Goal: Task Accomplishment & Management: Use online tool/utility

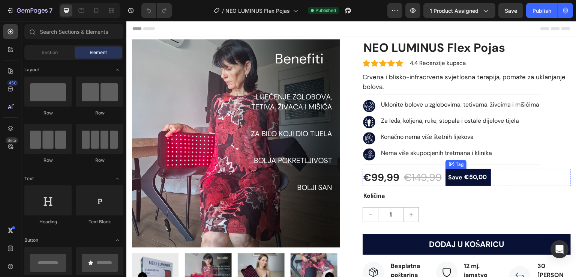
click at [457, 179] on div "Save" at bounding box center [455, 177] width 17 height 11
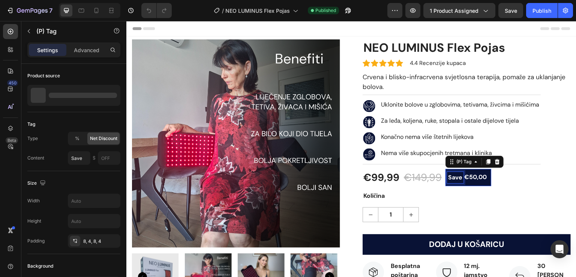
click at [454, 178] on div "Save" at bounding box center [455, 177] width 17 height 11
click at [457, 178] on p "Save" at bounding box center [455, 177] width 14 height 9
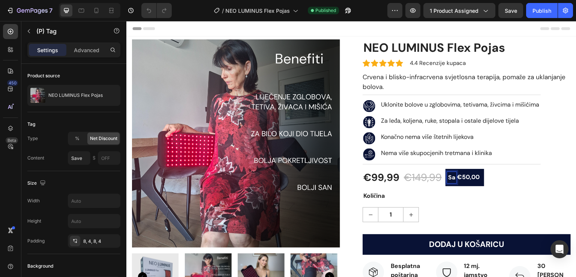
type input "S"
type input "Uštedi"
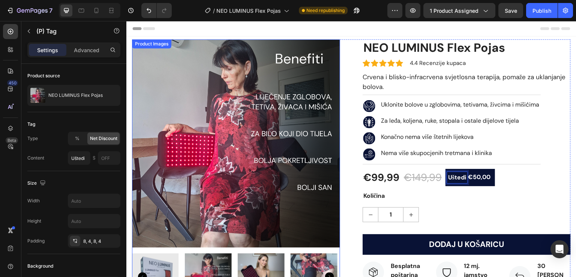
scroll to position [100, 0]
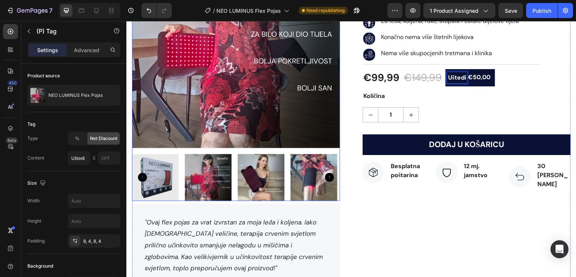
click at [266, 177] on img at bounding box center [261, 177] width 47 height 47
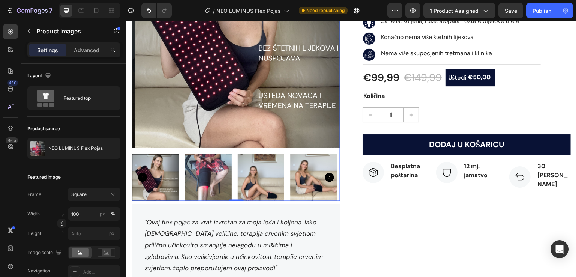
click at [326, 173] on icon "Carousel Next Arrow" at bounding box center [329, 177] width 9 height 9
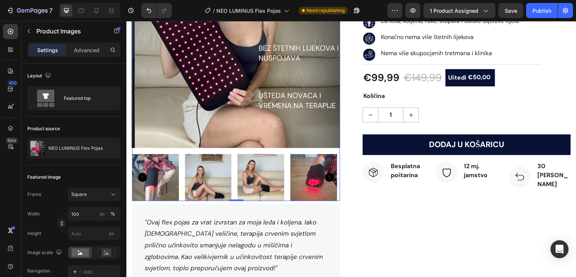
click at [330, 174] on icon "Carousel Next Arrow" at bounding box center [329, 177] width 9 height 9
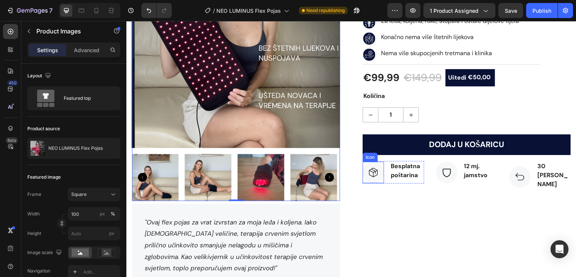
scroll to position [0, 0]
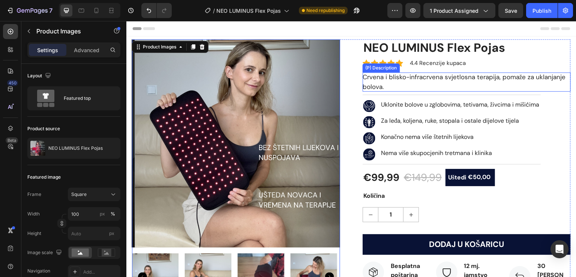
click at [543, 76] on p "Crvena i blisko-infracrvena svjetlosna terapija, pomaže za uklanjanje bolova." at bounding box center [464, 82] width 203 height 18
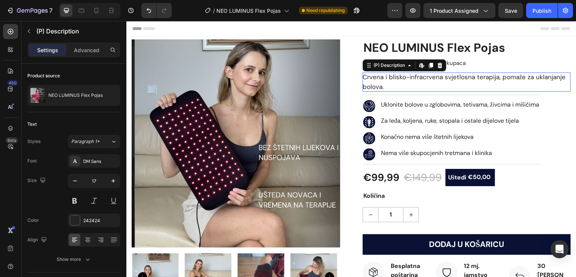
click at [543, 76] on p "Crvena i blisko-infracrvena svjetlosna terapija, pomaže za uklanjanje bolova." at bounding box center [464, 82] width 203 height 18
click at [531, 77] on p "Crvena i blisko-infracrvena svjetlosna terapija, pomaže za uklanjanje bolova." at bounding box center [464, 82] width 203 height 18
click at [536, 77] on p "Crvena i blisko-infracrvena svjetlosna terapija, pomaže za uklanjanje bolova." at bounding box center [464, 82] width 203 height 18
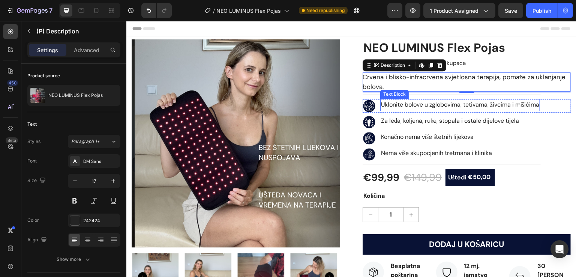
click at [415, 105] on p "Uklonite bolove u zglobovima, tetivama, živcima i mišićima" at bounding box center [460, 104] width 158 height 11
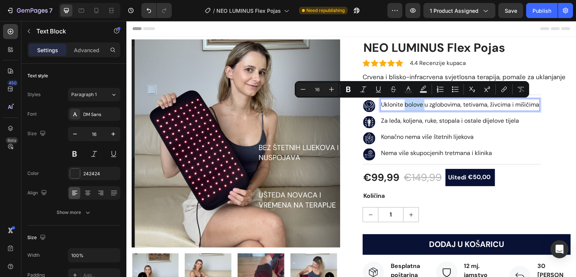
click at [404, 105] on p "Uklonite bolove u zglobovima, tetivama, živcima i mišićima" at bounding box center [460, 104] width 158 height 11
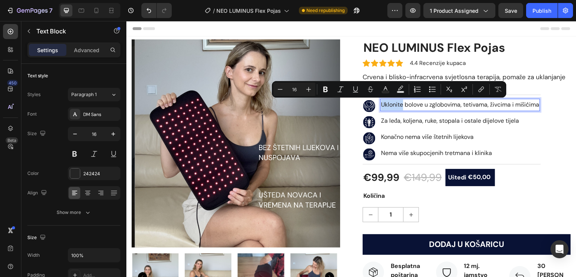
drag, startPoint x: 401, startPoint y: 105, endPoint x: 379, endPoint y: 107, distance: 21.5
click at [381, 107] on p "Uklonite bolove u zglobovima, tetivama, živcima i mišićima" at bounding box center [460, 104] width 158 height 11
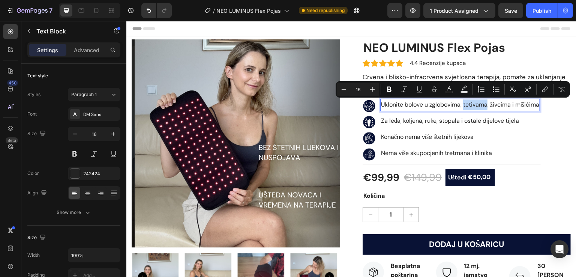
drag, startPoint x: 486, startPoint y: 105, endPoint x: 461, endPoint y: 107, distance: 24.5
click at [461, 107] on p "Uklonite bolove u zglobovima, tetivama, živcima i mišićima" at bounding box center [460, 104] width 158 height 11
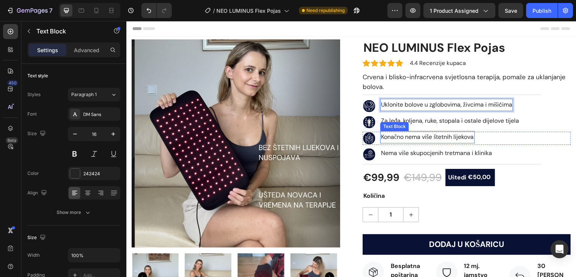
click at [400, 134] on p "Konačno nema više štetnih lijekova" at bounding box center [427, 137] width 93 height 11
click at [403, 105] on p "Uklonite bolove u zglobovima, živcima i mišićima" at bounding box center [446, 104] width 131 height 11
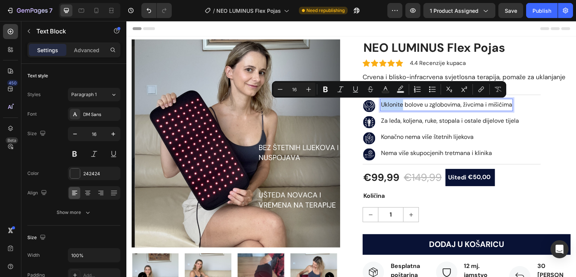
drag, startPoint x: 401, startPoint y: 105, endPoint x: 380, endPoint y: 107, distance: 21.1
click at [381, 107] on p "Uklonite bolove u zglobovima, živcima i mišićima" at bounding box center [446, 104] width 131 height 11
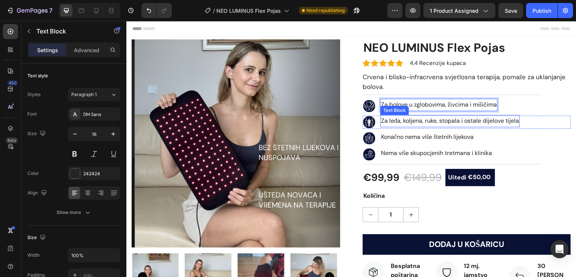
click at [429, 121] on p "Za leđa, koljena, ruke, stopala i ostale dijelove tijela" at bounding box center [450, 121] width 138 height 11
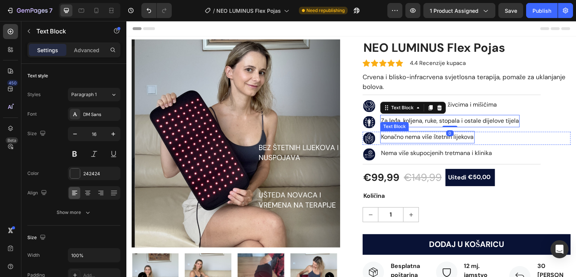
click at [421, 137] on p "Konačno nema više štetnih lijekova" at bounding box center [427, 137] width 93 height 11
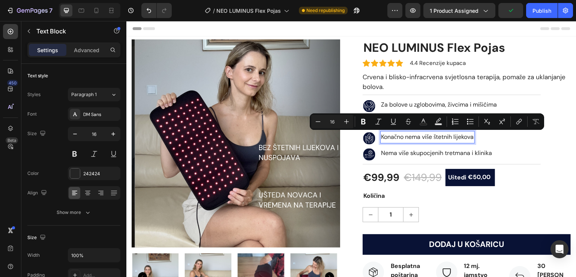
click at [417, 139] on p "Konačno nema više štetnih lijekova" at bounding box center [427, 137] width 93 height 11
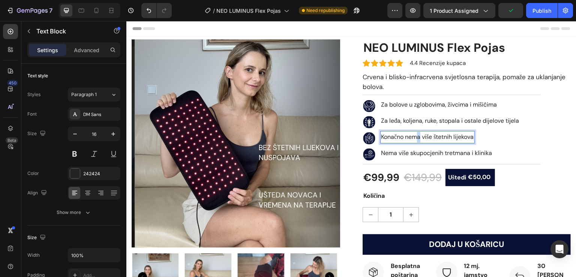
click at [417, 139] on p "Konačno nema više štetnih lijekova" at bounding box center [427, 137] width 93 height 11
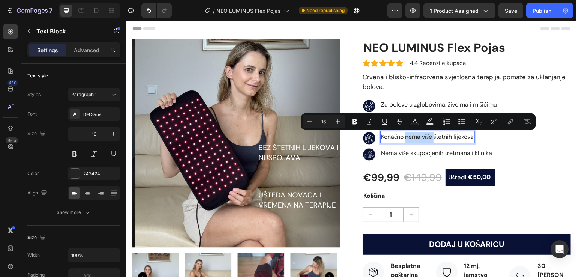
drag, startPoint x: 433, startPoint y: 137, endPoint x: 404, endPoint y: 141, distance: 29.9
click at [404, 141] on p "Konačno nema više štetnih lijekova" at bounding box center [427, 137] width 93 height 11
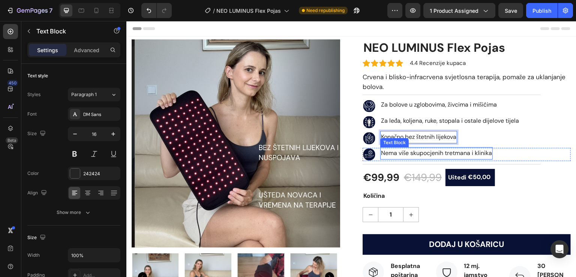
click at [467, 155] on p "Nema više skupocjenih tretmana i klinika" at bounding box center [436, 153] width 111 height 11
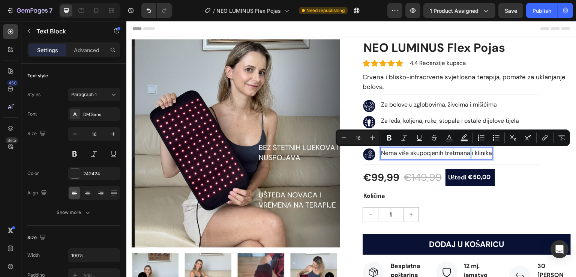
click at [468, 154] on p "Nema više skupocjenih tretmana i klinika" at bounding box center [436, 153] width 111 height 11
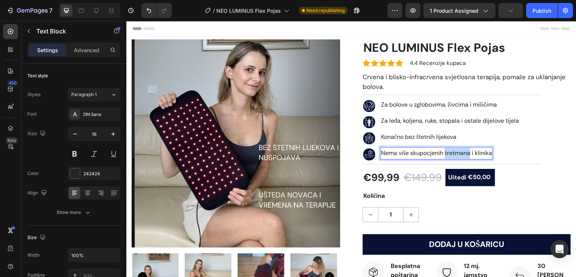
drag, startPoint x: 468, startPoint y: 154, endPoint x: 444, endPoint y: 156, distance: 24.1
click at [444, 156] on p "Nema više skupocjenih tretmana i klinika" at bounding box center [436, 153] width 111 height 11
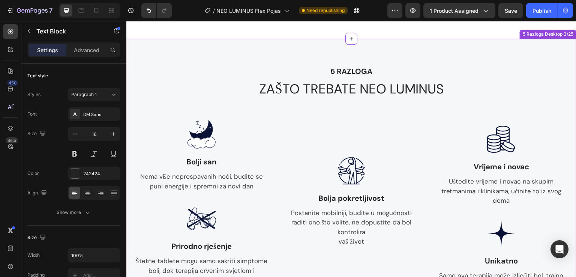
scroll to position [500, 0]
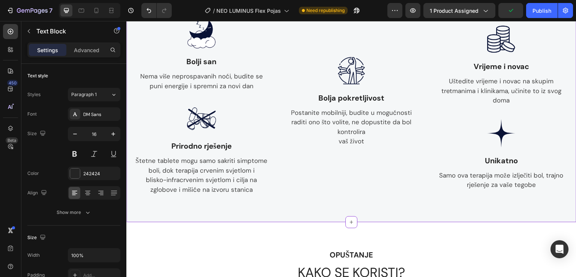
click at [248, 77] on p "Nema više neprospavanih noći, budite se" at bounding box center [201, 77] width 137 height 10
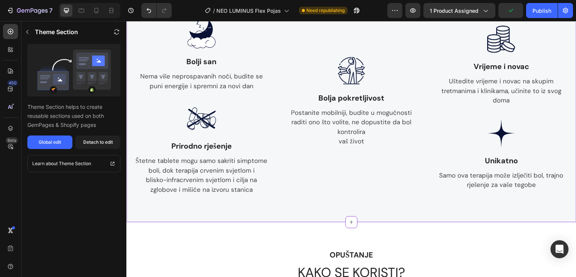
click at [248, 77] on p "Nema više neprospavanih noći, budite se" at bounding box center [201, 77] width 137 height 10
click at [55, 141] on div "Global edit" at bounding box center [50, 142] width 23 height 7
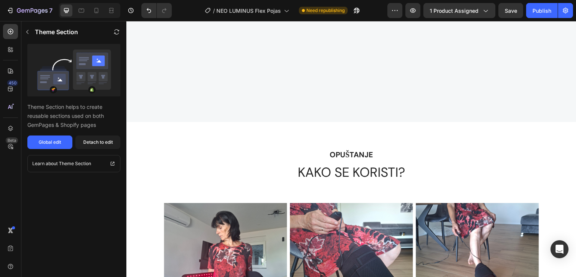
scroll to position [800, 0]
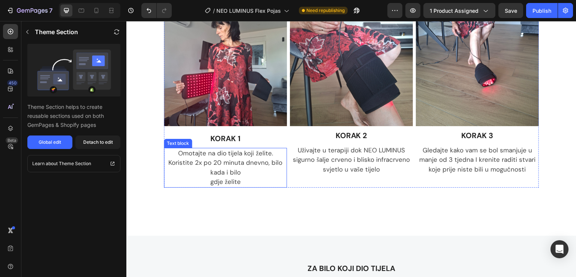
click at [270, 177] on p "gdje želite" at bounding box center [226, 182] width 122 height 10
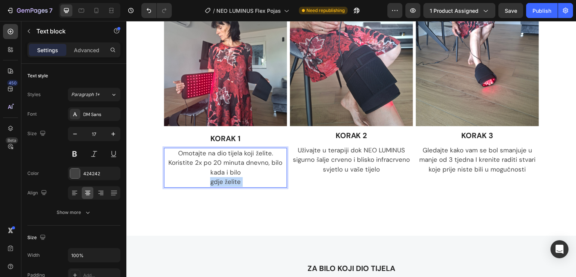
drag, startPoint x: 246, startPoint y: 172, endPoint x: 237, endPoint y: 164, distance: 12.8
click at [237, 164] on div "Omotajte na dio tijela koji želite. Koristite 2x po 20 minuta dnevno, bilo kada…" at bounding box center [225, 168] width 123 height 40
click at [243, 177] on p "gdje želite" at bounding box center [226, 182] width 122 height 10
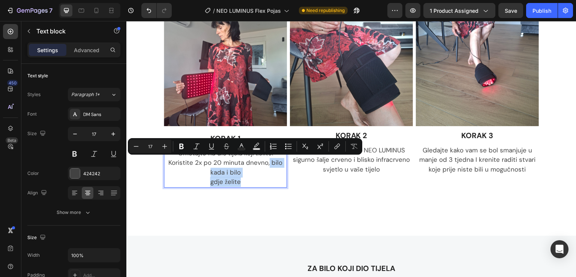
drag, startPoint x: 242, startPoint y: 169, endPoint x: 267, endPoint y: 172, distance: 25.0
click at [238, 163] on div "Omotajte na dio tijela koji želite. Koristite 2x po 20 minuta dnevno, bilo kada…" at bounding box center [225, 168] width 123 height 40
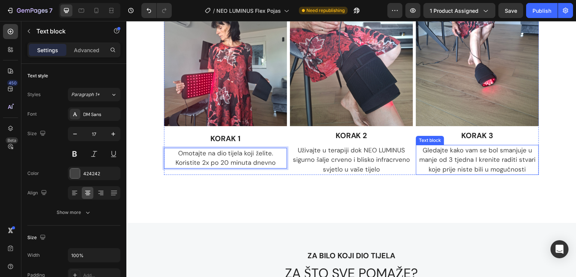
click at [445, 161] on p "Gledajte kako vam se bol smanjuje u manje od 3 tjedna I krenite raditi stvari k…" at bounding box center [478, 160] width 122 height 29
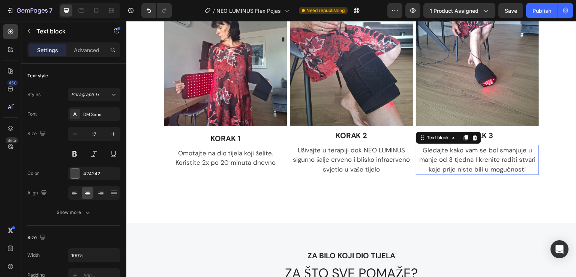
click at [454, 158] on p "Gledajte kako vam se bol smanjuje u manje od 3 tjedna I krenite raditi stvari k…" at bounding box center [478, 160] width 122 height 29
click at [450, 158] on p "Gledajte kako vam se bol smanjuje u manje od 3 tjedna I krenite raditi stvari k…" at bounding box center [478, 160] width 122 height 29
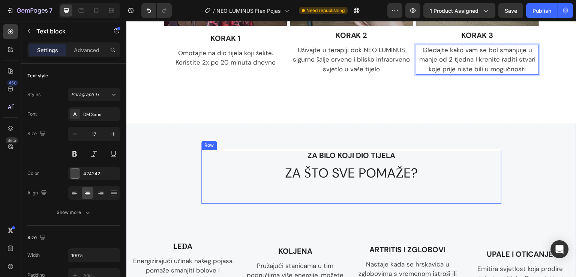
scroll to position [1000, 0]
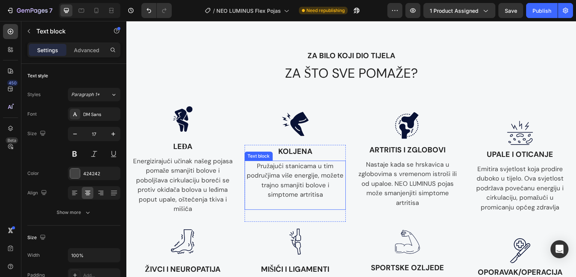
click at [282, 185] on p "Pružajući stanicama u tim područjima više energije, možete trajno smanjiti bolo…" at bounding box center [295, 175] width 100 height 29
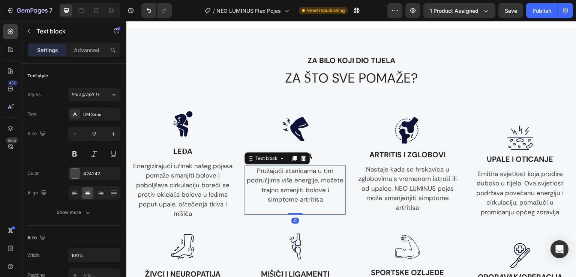
click at [278, 185] on p "Pružajući stanicama u tim područjima više energije, možete trajno smanjiti bolo…" at bounding box center [295, 180] width 100 height 29
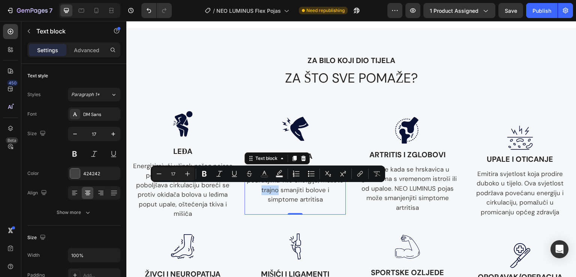
drag, startPoint x: 276, startPoint y: 189, endPoint x: 261, endPoint y: 191, distance: 15.8
click at [261, 191] on p "Pružajući stanicama u tim područjima više energije, možete trajno smanjiti bolo…" at bounding box center [295, 180] width 100 height 29
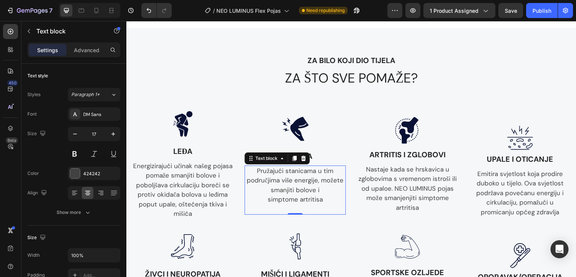
click at [269, 189] on p "Pružajući stanicama u tim područjima više energije, možete smanjiti bolove i" at bounding box center [295, 180] width 100 height 29
click at [321, 180] on p "Pružajući stanicama u tim područjima više energije, možete smanjiti bolove i" at bounding box center [295, 180] width 100 height 29
click at [373, 189] on p "Nastaje kada se hrskavica u zglobovima s vremenom istroši ili od upaloe. NEO LU…" at bounding box center [408, 189] width 100 height 48
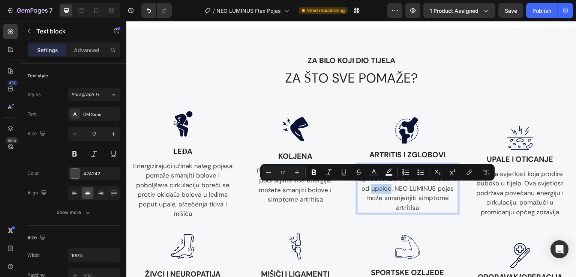
click at [383, 188] on p "Nastaje kada se hrskavica u zglobovima s vremenom istroši ili od upaloe. NEO LU…" at bounding box center [408, 189] width 100 height 48
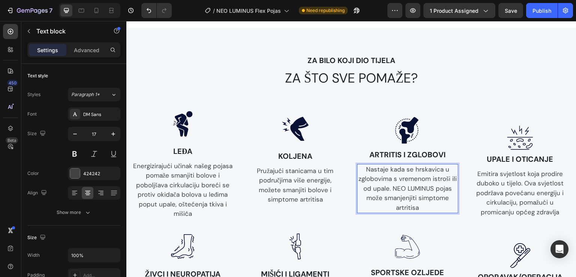
click at [402, 199] on p "Nastaje kada se hrskavica u zglobovima s vremenom istroši ili od upale. NEO LUM…" at bounding box center [408, 189] width 100 height 48
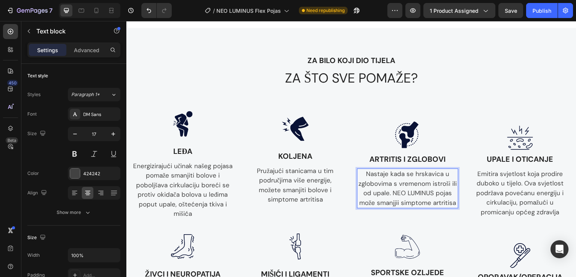
scroll to position [1000, 0]
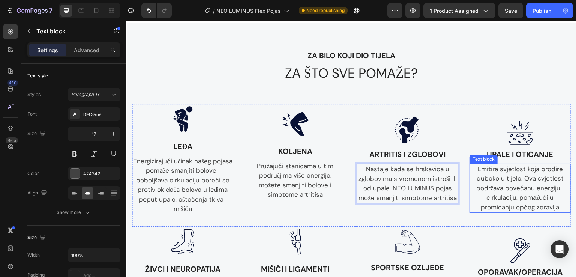
click at [510, 170] on p "Emitira svjetlost koja prodire duboko u tijelo. Ova svjetlost podržava povećanu…" at bounding box center [520, 188] width 100 height 48
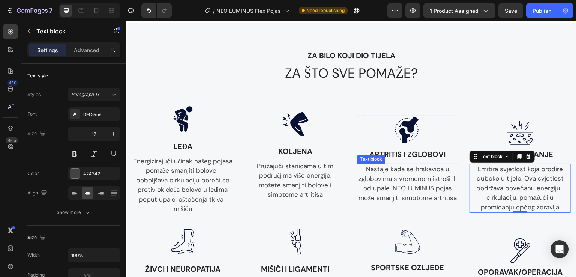
scroll to position [1100, 0]
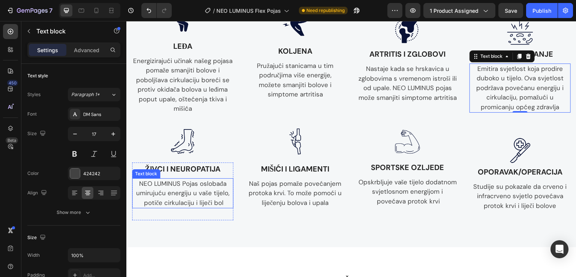
click at [215, 203] on p "NEO LUMINUS Pojas oslobađa umirujuću energiju u vaše tijelo, potiče cirkulaciju…" at bounding box center [183, 193] width 100 height 29
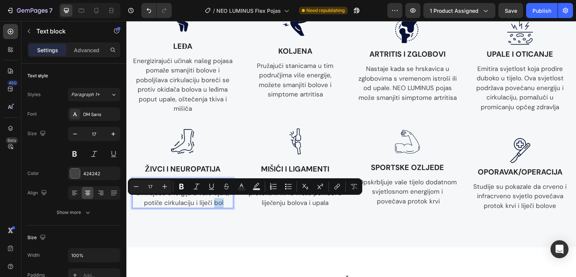
click at [213, 202] on p "NEO LUMINUS Pojas oslobađa umirujuću energiju u vaše tijelo, potiče cirkulaciju…" at bounding box center [183, 193] width 100 height 29
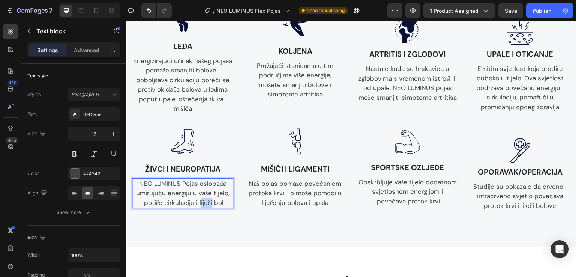
drag, startPoint x: 211, startPoint y: 202, endPoint x: 200, endPoint y: 202, distance: 11.6
click at [200, 202] on p "NEO LUMINUS Pojas oslobađa umirujuću energiju u vaše tijelo, potiče cirkulaciju…" at bounding box center [183, 193] width 100 height 29
click at [527, 200] on p "Studije su pokazale da crveno i infracrveno svjetlo povećava protok krvi i lije…" at bounding box center [520, 196] width 100 height 29
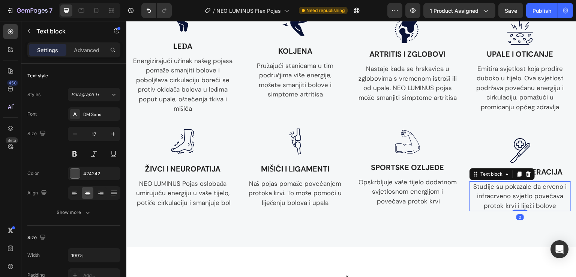
click at [528, 204] on p "Studije su pokazale da crveno i infracrveno svjetlo povećava protok krvi i lije…" at bounding box center [520, 196] width 100 height 29
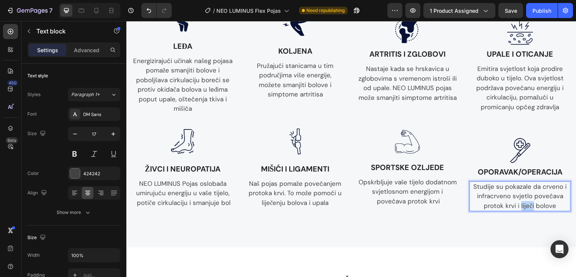
drag, startPoint x: 525, startPoint y: 205, endPoint x: 516, endPoint y: 206, distance: 9.0
click at [516, 206] on p "Studije su pokazale da crveno i infracrveno svjetlo povećava protok krvi i lije…" at bounding box center [520, 196] width 100 height 29
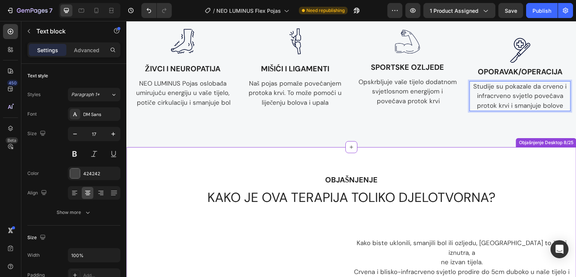
scroll to position [1300, 0]
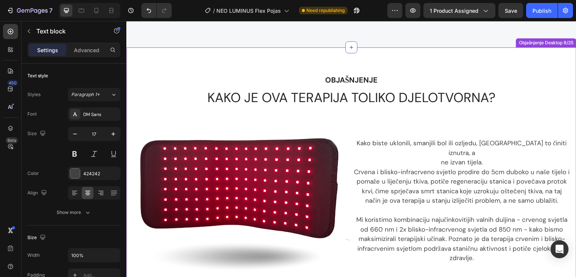
click at [437, 146] on p "Kako biste uklonili, smanjili bol ili ozljedu, morate to činiti iznutra, a" at bounding box center [462, 147] width 216 height 19
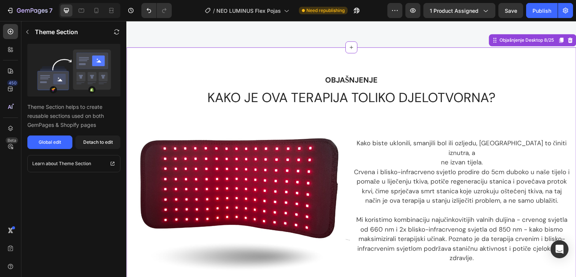
click at [437, 146] on p "Kako biste uklonili, smanjili bol ili ozljedu, morate to činiti iznutra, a" at bounding box center [462, 147] width 216 height 19
click at [57, 143] on div "Global edit" at bounding box center [50, 142] width 23 height 7
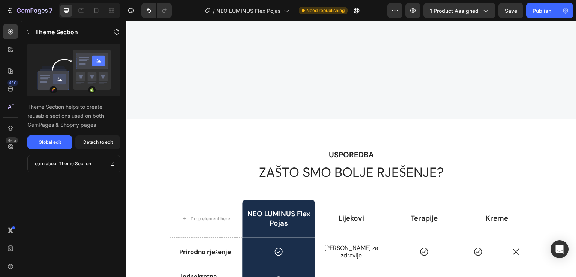
scroll to position [1900, 0]
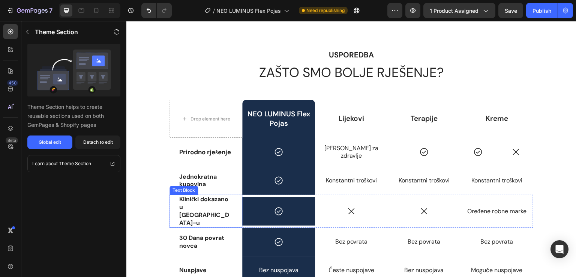
click at [195, 210] on p "Klinički dokazano u SAD-u" at bounding box center [205, 210] width 53 height 31
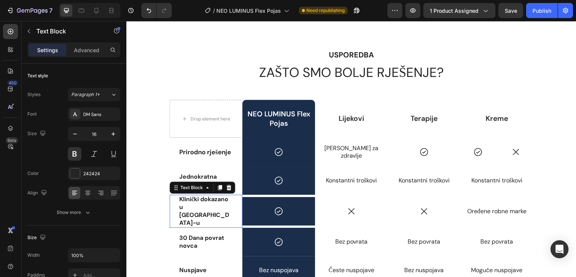
click at [195, 210] on p "Klinički dokazano u SAD-u" at bounding box center [205, 210] width 53 height 31
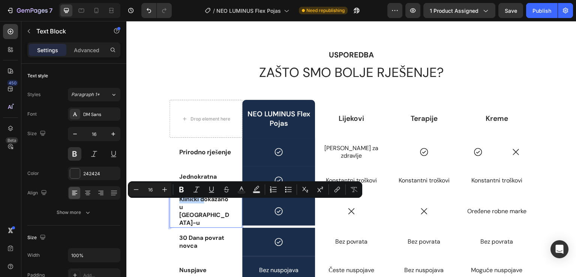
drag, startPoint x: 202, startPoint y: 205, endPoint x: 176, endPoint y: 205, distance: 26.6
click at [179, 205] on div "Klinički dokazano u SAD-u" at bounding box center [206, 211] width 55 height 33
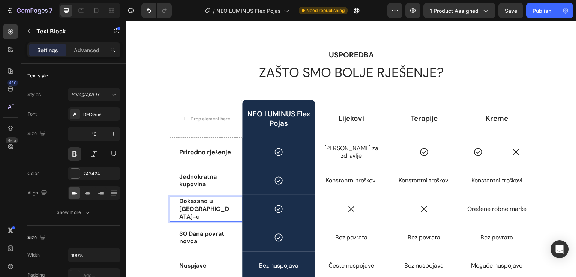
drag, startPoint x: 211, startPoint y: 205, endPoint x: 215, endPoint y: 205, distance: 4.1
click at [212, 205] on p "Dokazano u SAD-u" at bounding box center [205, 208] width 53 height 23
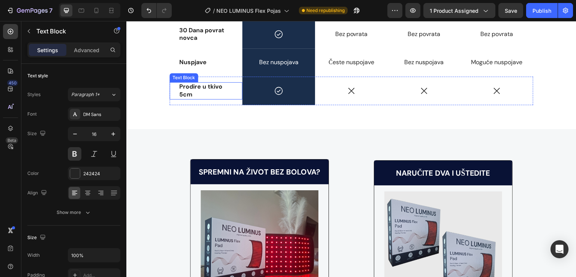
scroll to position [2200, 0]
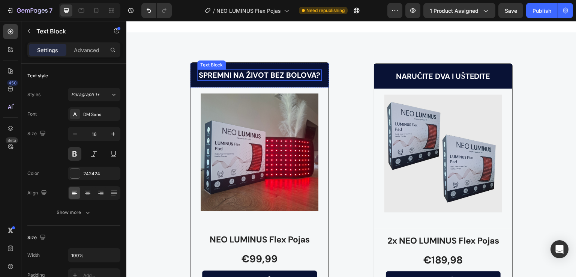
click at [288, 72] on p "SPREMNI NA ŽIVOT BEZ BOLOVA?" at bounding box center [259, 75] width 123 height 10
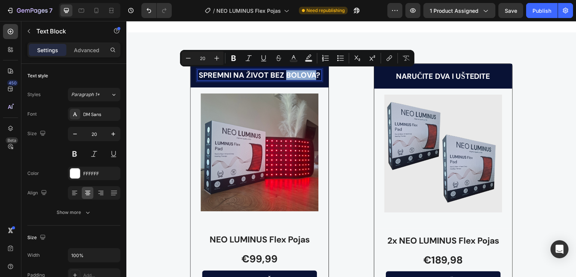
click at [307, 74] on p "SPREMNI NA ŽIVOT BEZ BOLOVA?" at bounding box center [259, 75] width 123 height 10
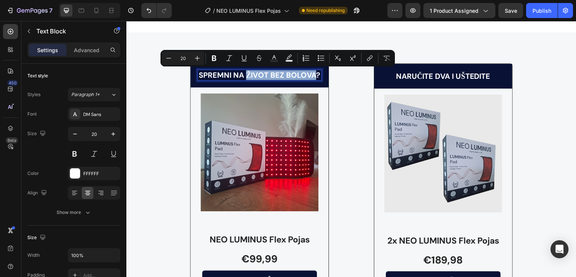
drag, startPoint x: 313, startPoint y: 75, endPoint x: 243, endPoint y: 78, distance: 69.4
click at [243, 78] on p "SPREMNI NA ŽIVOT BEZ BOLOVA?" at bounding box center [259, 75] width 123 height 10
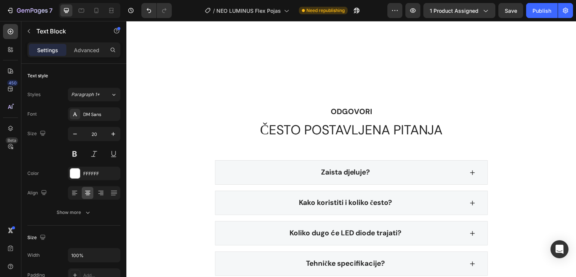
scroll to position [2800, 0]
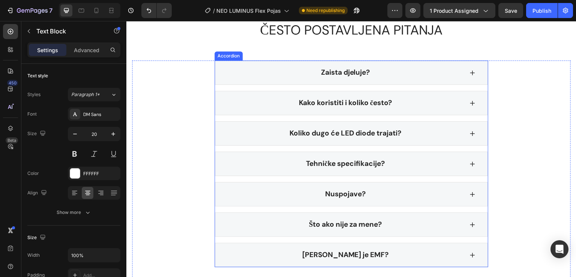
click at [470, 70] on icon at bounding box center [473, 73] width 6 height 6
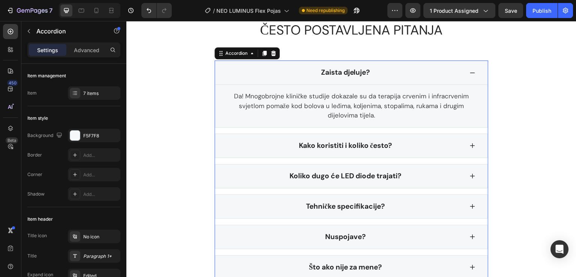
click at [470, 70] on icon at bounding box center [473, 73] width 6 height 6
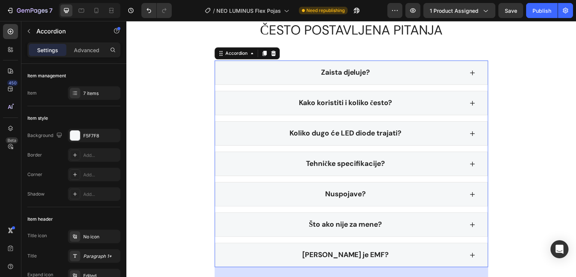
click at [463, 98] on div "Kako koristiti i koliko često?" at bounding box center [351, 103] width 273 height 24
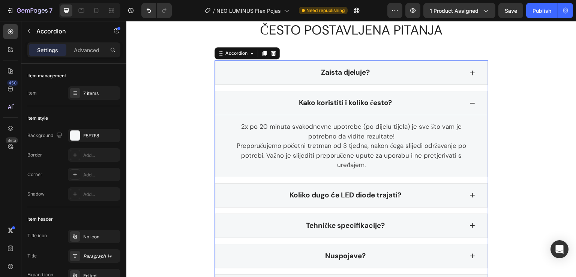
click at [462, 98] on div "Kako koristiti i koliko često?" at bounding box center [351, 103] width 273 height 24
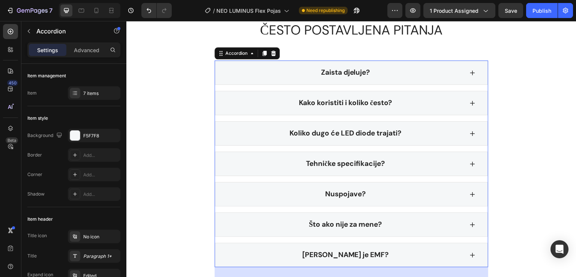
click at [470, 131] on icon at bounding box center [473, 134] width 6 height 6
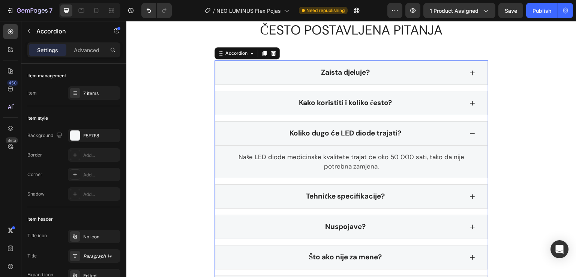
click at [470, 131] on icon at bounding box center [473, 134] width 6 height 6
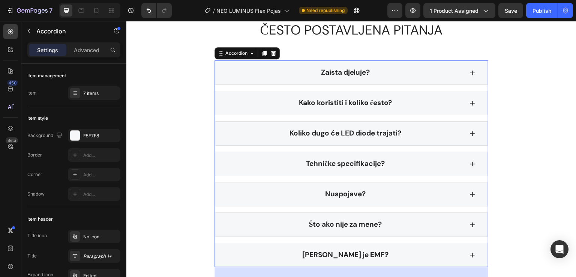
scroll to position [2900, 0]
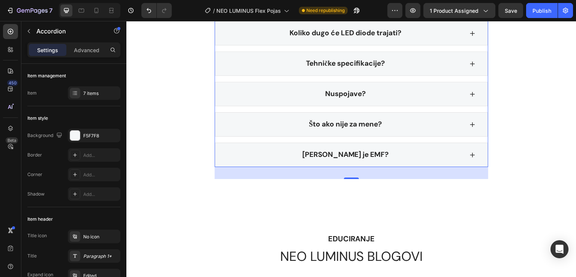
click at [470, 91] on icon at bounding box center [473, 94] width 6 height 6
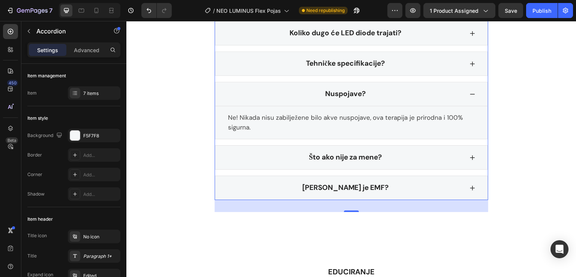
click at [470, 91] on icon at bounding box center [473, 94] width 6 height 6
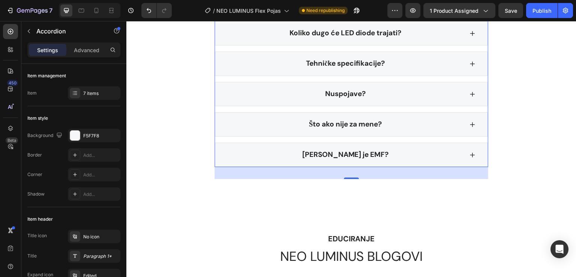
click at [470, 122] on icon at bounding box center [473, 125] width 6 height 6
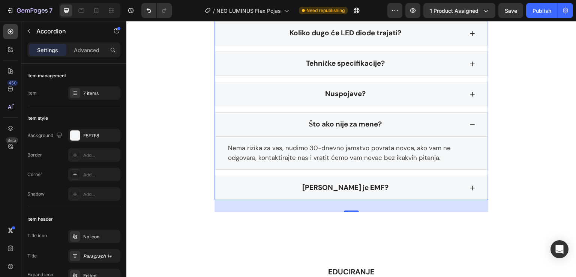
click at [470, 122] on icon at bounding box center [473, 125] width 6 height 6
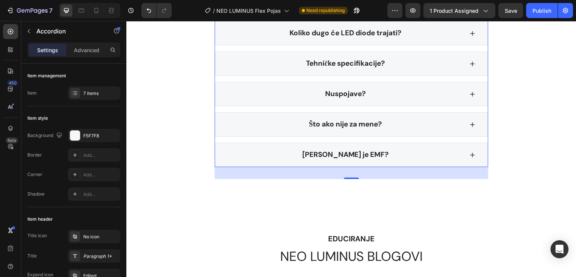
click at [341, 153] on span "Koij je EMF?" at bounding box center [345, 154] width 87 height 9
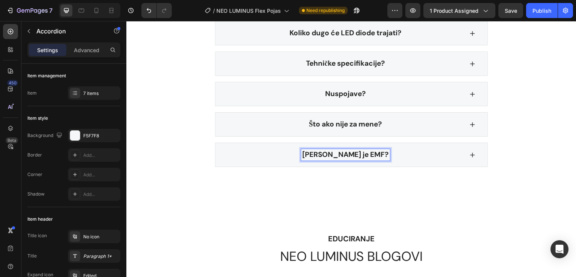
click at [335, 152] on span "Koij je EMF?" at bounding box center [345, 154] width 87 height 9
click at [470, 153] on icon at bounding box center [473, 155] width 6 height 6
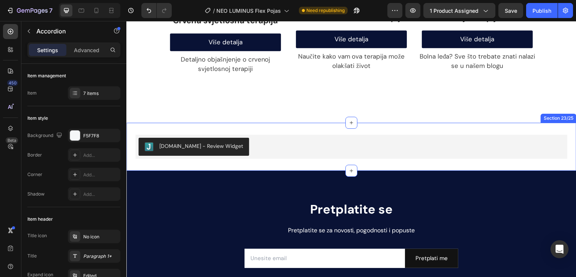
scroll to position [3300, 0]
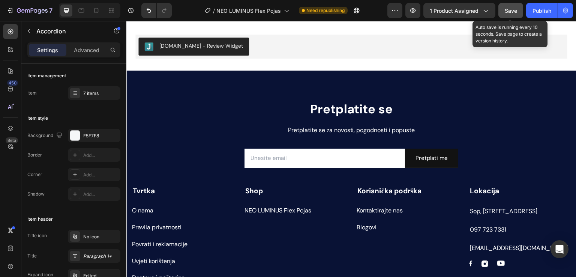
click at [510, 8] on span "Save" at bounding box center [511, 11] width 12 height 6
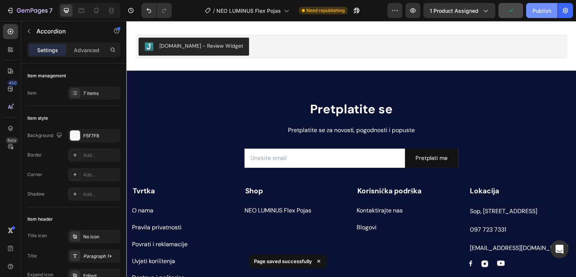
click at [537, 12] on div "Publish" at bounding box center [542, 11] width 19 height 8
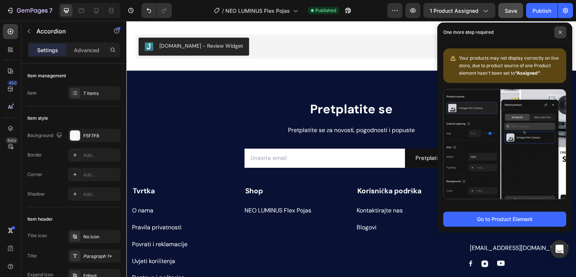
click at [562, 35] on span at bounding box center [560, 32] width 12 height 12
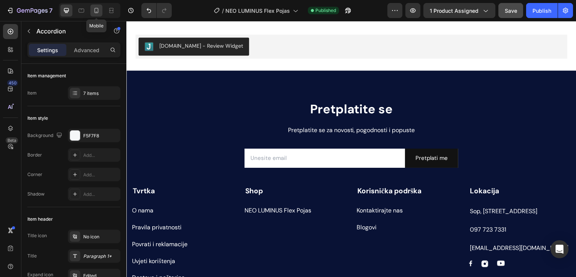
click at [101, 11] on div at bounding box center [96, 11] width 12 height 12
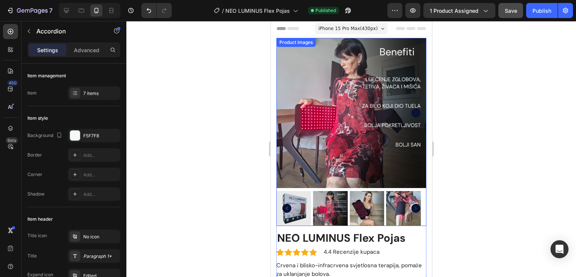
scroll to position [100, 0]
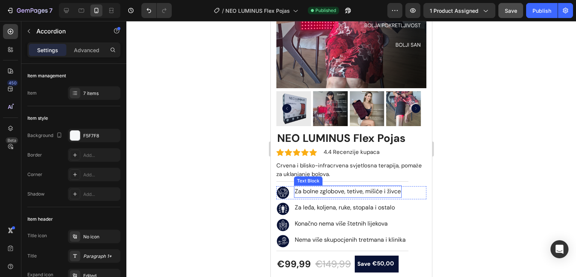
click at [375, 188] on span "Za bolne zglobove, tetive, mišiće i živce" at bounding box center [347, 191] width 106 height 8
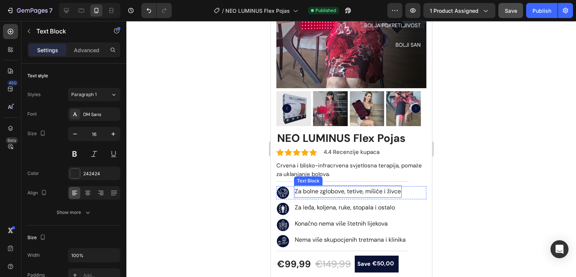
click at [365, 187] on span "Za bolne zglobove, tetive, mišiće i živce" at bounding box center [347, 191] width 106 height 8
click at [363, 187] on span "Za bolne zglobove, tetive, mišiće i živce" at bounding box center [347, 191] width 106 height 8
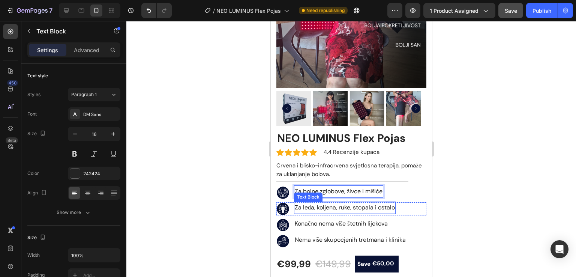
scroll to position [200, 0]
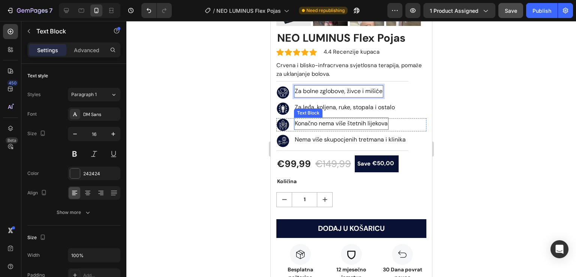
click at [343, 119] on span "Konačno nema više štetnih lijekova" at bounding box center [340, 123] width 93 height 8
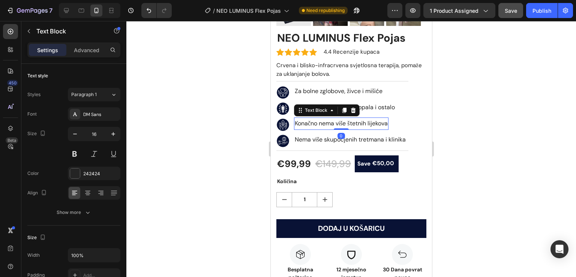
click at [339, 119] on span "Konačno nema više štetnih lijekova" at bounding box center [340, 123] width 93 height 8
drag, startPoint x: 348, startPoint y: 119, endPoint x: 320, endPoint y: 119, distance: 27.8
click at [320, 119] on span "Konačno nema više štetnih lijekova" at bounding box center [340, 123] width 93 height 8
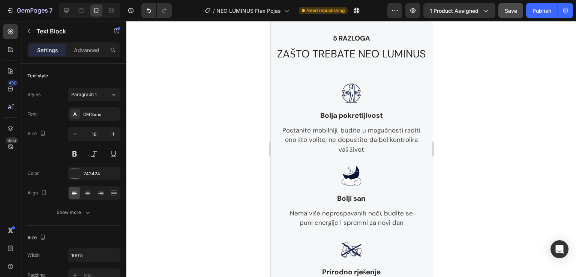
scroll to position [600, 0]
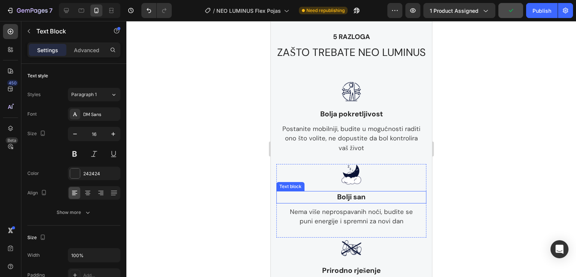
click at [380, 217] on p "Nema više neprospavanih noći, budite se" at bounding box center [351, 212] width 149 height 10
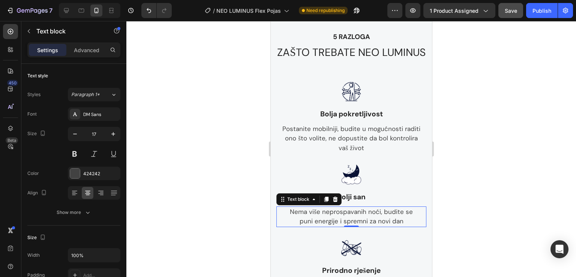
click at [380, 217] on p "Nema više neprospavanih noći, budite se" at bounding box center [351, 212] width 149 height 10
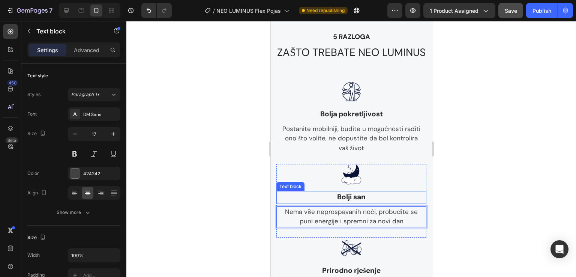
scroll to position [700, 0]
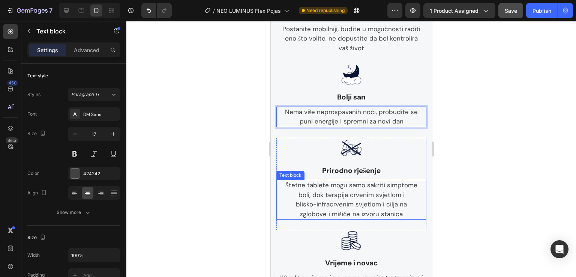
click at [385, 209] on p "blisko-infracrvenim svjetlom i cilja na" at bounding box center [351, 205] width 149 height 10
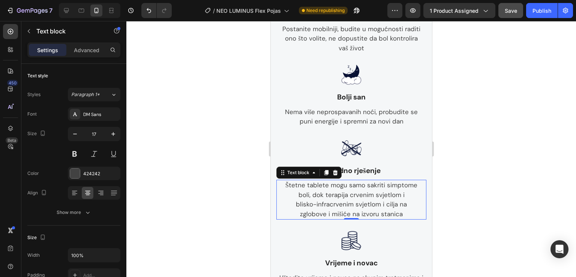
click at [382, 209] on p "blisko-infracrvenim svjetlom i cilja na" at bounding box center [351, 205] width 149 height 10
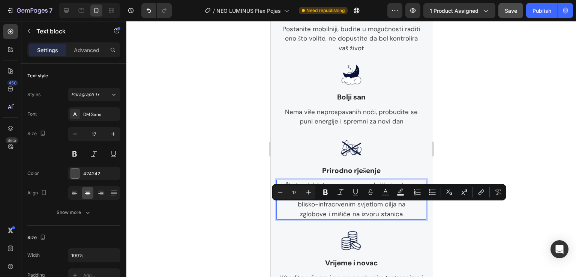
drag, startPoint x: 396, startPoint y: 209, endPoint x: 383, endPoint y: 207, distance: 13.6
click at [377, 200] on p "boli, dok terapija crvenim svjetlom i" at bounding box center [351, 195] width 149 height 10
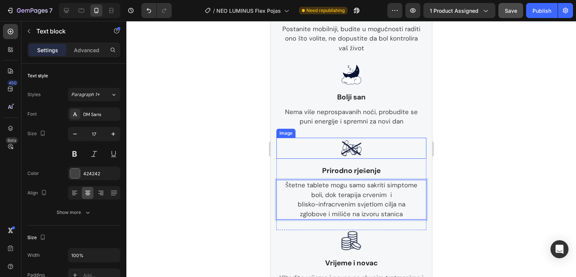
scroll to position [800, 0]
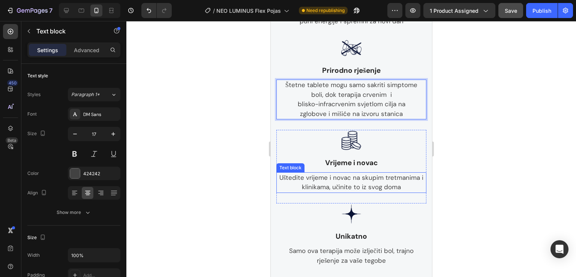
drag, startPoint x: 386, startPoint y: 192, endPoint x: 381, endPoint y: 192, distance: 4.9
click at [386, 192] on p "Uštedite vrijeme i novac na skupim tretmanima i klinikama, učinite to iz svog d…" at bounding box center [351, 182] width 149 height 19
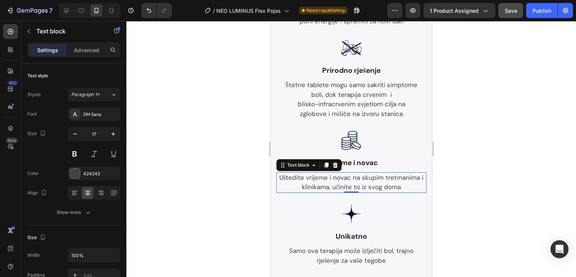
click at [381, 191] on p "Uštedite vrijeme i novac na skupim tretmanima i klinikama, učinite to iz svog d…" at bounding box center [351, 182] width 149 height 19
drag, startPoint x: 381, startPoint y: 191, endPoint x: 416, endPoint y: 191, distance: 34.5
click at [416, 191] on p "Uštedite vrijeme i novac na skupim tretmanima i klinikama, učinite to iz svog d…" at bounding box center [351, 182] width 149 height 19
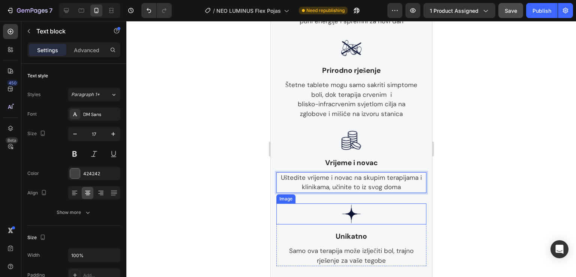
scroll to position [900, 0]
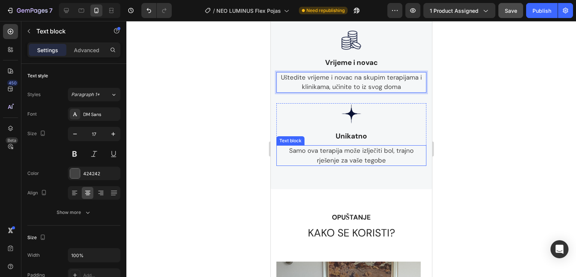
click at [362, 165] on p "Samo ova terapija može izlječiti bol, trajno rješenje za vaše tegobe" at bounding box center [351, 155] width 149 height 19
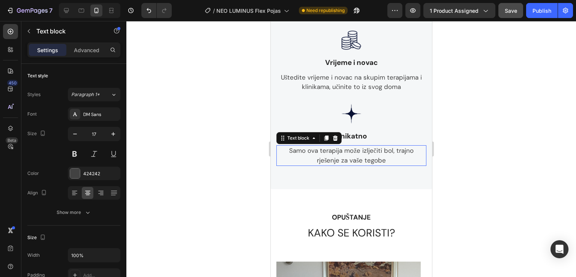
click at [372, 165] on p "Samo ova terapija može izlječiti bol, trajno rješenje za vaše tegobe" at bounding box center [351, 155] width 149 height 19
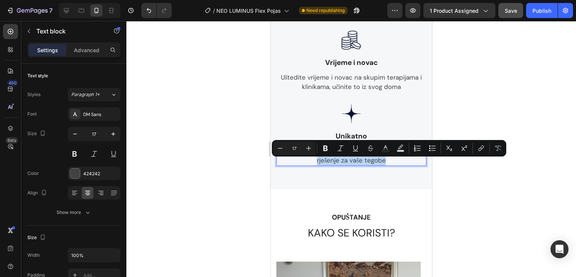
drag, startPoint x: 385, startPoint y: 175, endPoint x: 284, endPoint y: 164, distance: 101.1
click at [284, 164] on p "Samo ova terapija može izlječiti bol, trajno rješenje za vaše tegobe" at bounding box center [351, 155] width 149 height 19
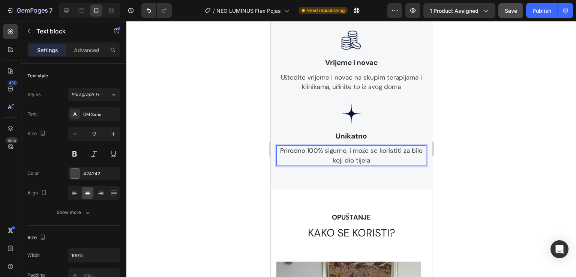
click at [407, 165] on p "Prirodno 100% sigurno, i može se koristiti za bilo koji dio tijela" at bounding box center [351, 155] width 149 height 19
drag, startPoint x: 310, startPoint y: 166, endPoint x: 327, endPoint y: 169, distance: 17.9
click at [310, 156] on p "Prirodno 100% sigurno, i može se koristiti za" at bounding box center [351, 151] width 149 height 10
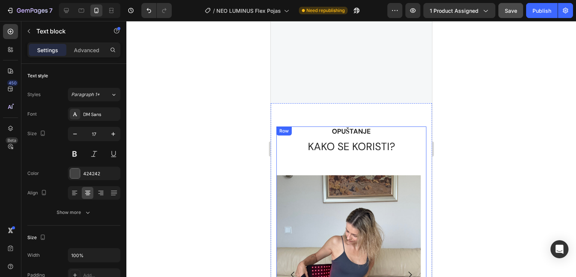
scroll to position [1200, 0]
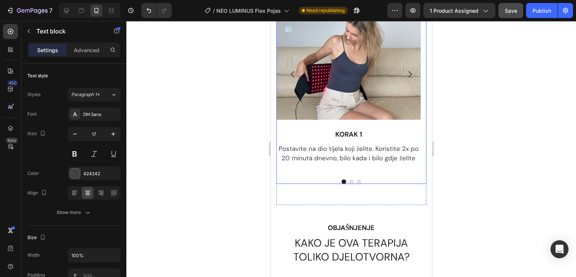
click at [405, 72] on icon "Carousel Next Arrow" at bounding box center [409, 74] width 9 height 9
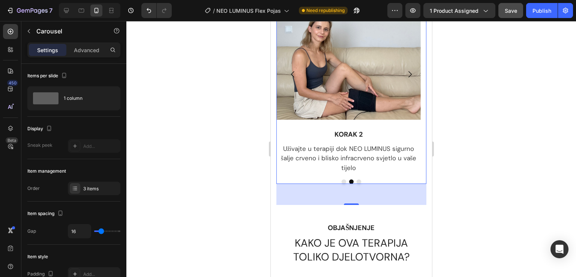
click at [408, 72] on icon "Carousel Next Arrow" at bounding box center [409, 74] width 3 height 6
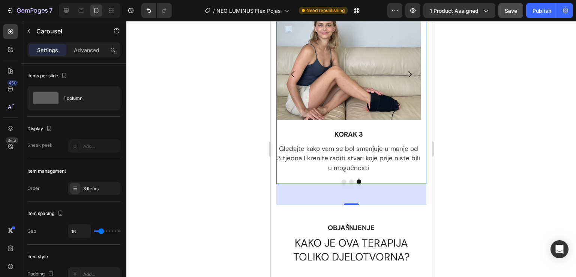
click at [293, 71] on icon "Carousel Back Arrow" at bounding box center [292, 74] width 9 height 9
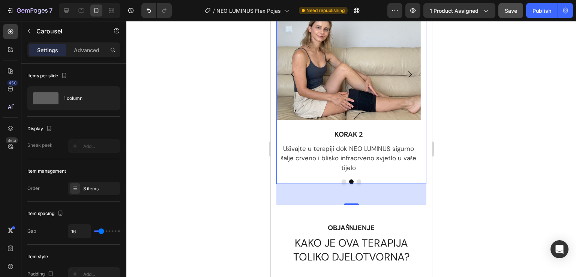
click at [293, 71] on icon "Carousel Back Arrow" at bounding box center [292, 74] width 9 height 9
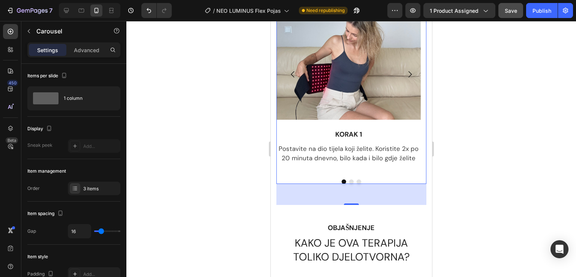
click at [376, 160] on p "Postavite na dio tijela koji želite. Koristite 2x po 20 minuta dnevno, bilo kad…" at bounding box center [348, 153] width 143 height 19
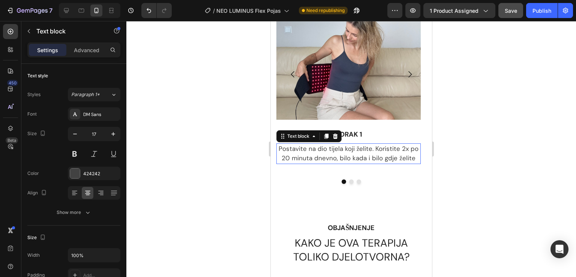
click at [375, 155] on p "Postavite na dio tijela koji želite. Koristite 2x po 20 minuta dnevno, bilo kad…" at bounding box center [348, 153] width 143 height 19
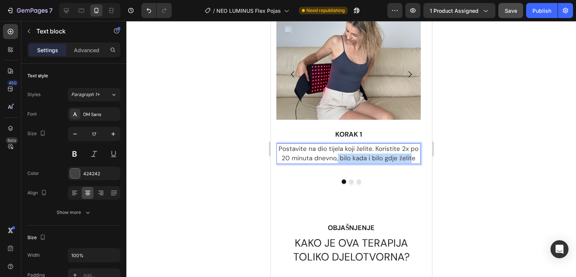
drag, startPoint x: 338, startPoint y: 157, endPoint x: 411, endPoint y: 161, distance: 73.2
click at [411, 161] on p "Postavite na dio tijela koji želite. Koristite 2x po 20 minuta dnevno, bilo kad…" at bounding box center [348, 153] width 143 height 19
click at [410, 150] on p "Postavite na dio tijela koji želite. Koristite 2x po 20 minuta dnevno" at bounding box center [348, 153] width 143 height 19
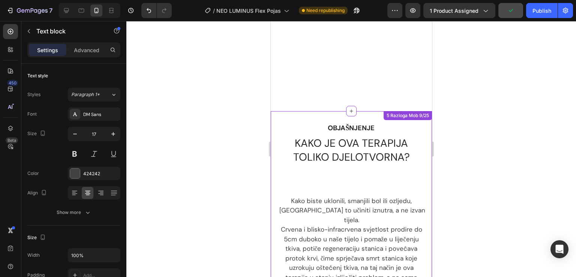
scroll to position [1400, 0]
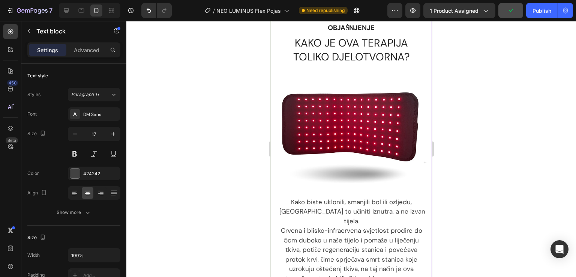
click at [342, 198] on p "Kako biste uklonili, smanjili bol ili ozljedu, [GEOGRAPHIC_DATA] to učiniti izn…" at bounding box center [351, 211] width 149 height 29
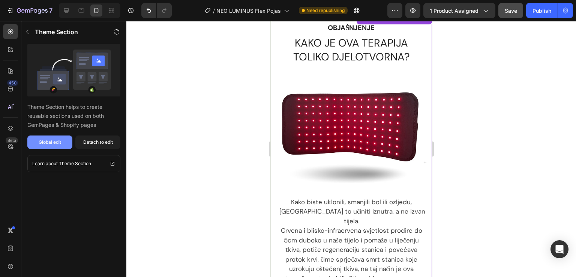
click at [50, 142] on div "Global edit" at bounding box center [50, 142] width 23 height 7
click at [39, 139] on div "Global edit" at bounding box center [50, 142] width 23 height 7
click at [93, 141] on div "Detach to edit" at bounding box center [98, 142] width 30 height 7
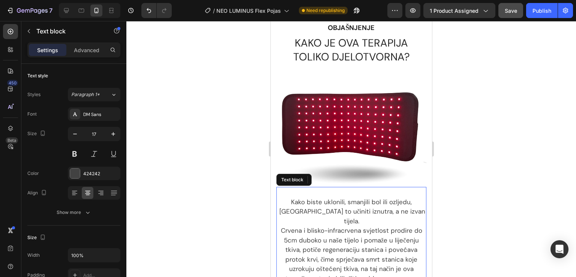
click at [314, 198] on p "Kako biste uklonili, smanjili bol ili ozljedu, [GEOGRAPHIC_DATA] to učiniti izn…" at bounding box center [351, 211] width 149 height 29
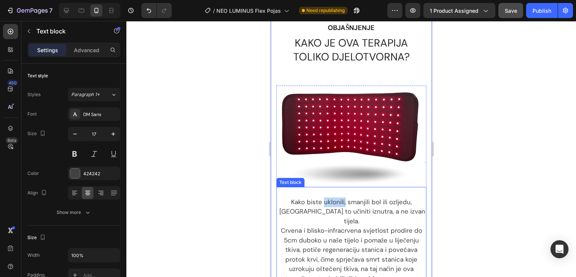
drag, startPoint x: 308, startPoint y: 198, endPoint x: 330, endPoint y: 200, distance: 22.2
click at [330, 200] on p "Kako biste uklonili, smanjili bol ili ozljedu, [GEOGRAPHIC_DATA] to učiniti izn…" at bounding box center [351, 211] width 149 height 29
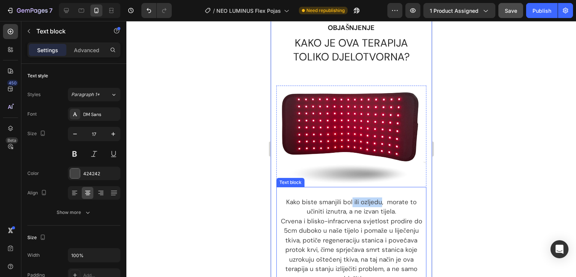
drag, startPoint x: 377, startPoint y: 197, endPoint x: 349, endPoint y: 197, distance: 28.1
click at [349, 197] on p "Kako biste smanjili bol ili ozljedu, morate to učiniti iznutra, a ne izvan tije…" at bounding box center [351, 206] width 149 height 19
click at [363, 197] on p "Kako biste smanjili bolove, morate to učiniti iznutra, a ne izvan tijela." at bounding box center [351, 206] width 149 height 19
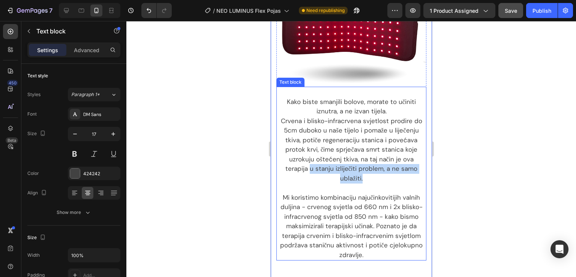
drag, startPoint x: 360, startPoint y: 174, endPoint x: 311, endPoint y: 168, distance: 50.0
click at [309, 168] on p "Crvena i blisko-infracrvena svjetlost prodire do 5cm duboko u naše tijelo i pom…" at bounding box center [351, 149] width 149 height 67
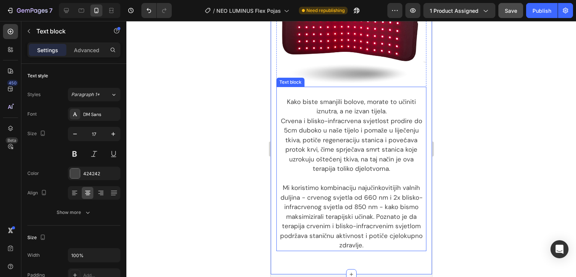
click at [386, 230] on p "Mi koristimo kombinaciju najučinkovitijih valnih duljina - crvenog svjetla od 6…" at bounding box center [351, 216] width 149 height 67
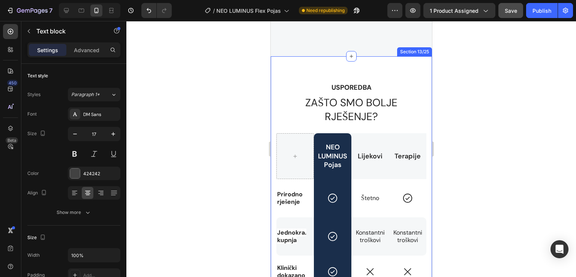
scroll to position [2100, 0]
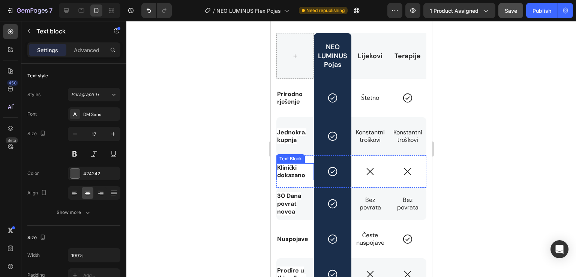
click at [290, 172] on strong "Klinički dokazano" at bounding box center [291, 172] width 28 height 16
click at [282, 175] on strong "Klinički dokazano" at bounding box center [291, 172] width 28 height 16
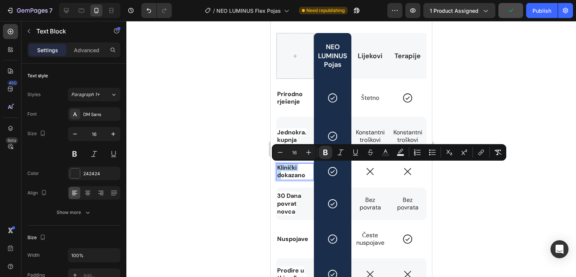
drag, startPoint x: 281, startPoint y: 176, endPoint x: 278, endPoint y: 168, distance: 8.1
click at [278, 168] on strong "Klinički dokazano" at bounding box center [291, 172] width 28 height 16
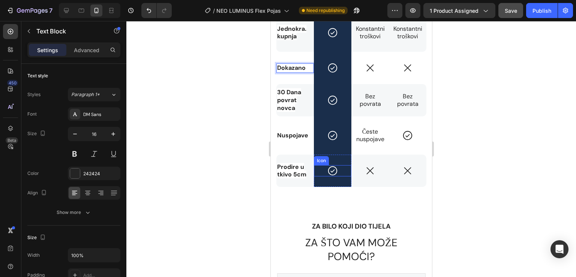
scroll to position [2304, 0]
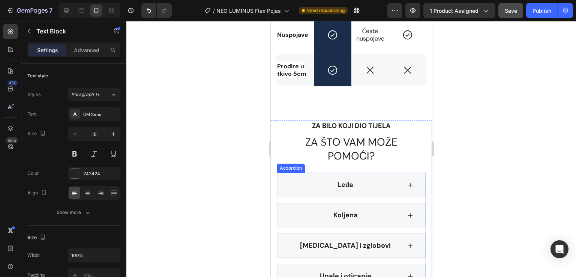
click at [390, 177] on div "Leđa" at bounding box center [351, 185] width 149 height 24
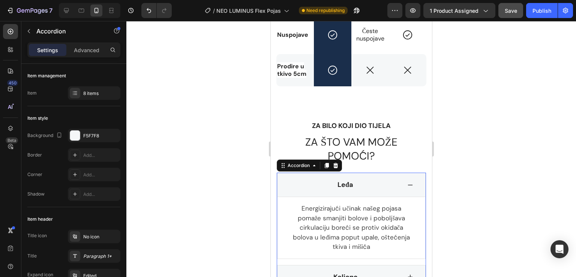
scroll to position [2404, 0]
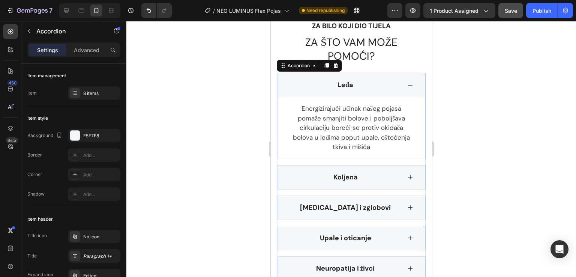
click at [367, 174] on div "Koljena" at bounding box center [345, 177] width 112 height 12
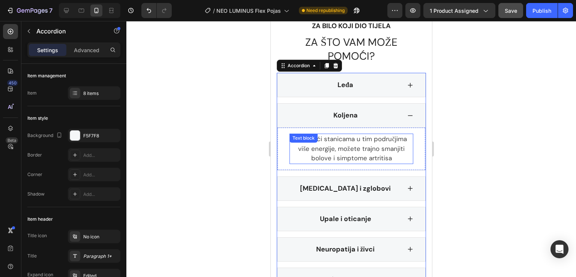
click at [377, 146] on p "Pružajući stanicama u tim područjima više energije, možete trajno smanjiti bolo…" at bounding box center [351, 148] width 122 height 29
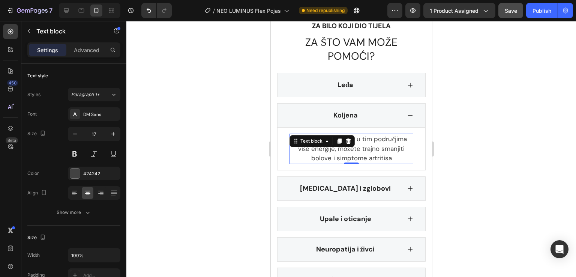
click at [377, 147] on p "Pružajući stanicama u tim područjima više energije, možete trajno smanjiti bolo…" at bounding box center [351, 148] width 122 height 29
drag, startPoint x: 377, startPoint y: 147, endPoint x: 357, endPoint y: 147, distance: 19.1
click at [357, 147] on p "Pružajući stanicama u tim područjima više energije, možete trajno smanjiti bolo…" at bounding box center [351, 148] width 122 height 29
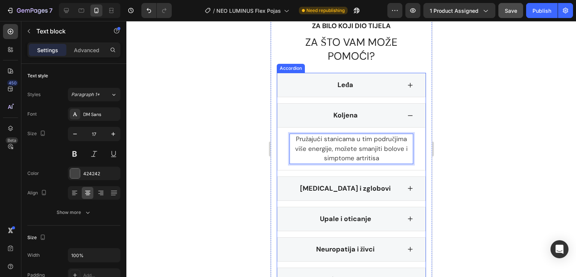
click at [371, 180] on div "Arthritis i zglobovi" at bounding box center [351, 188] width 149 height 24
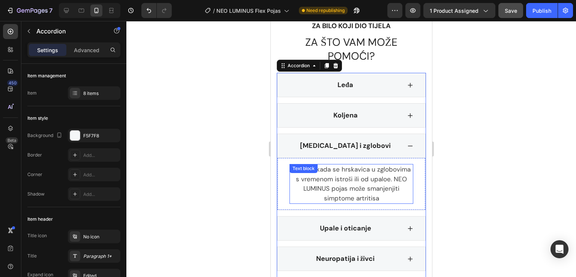
click at [380, 179] on span "Nastaje kada se hrskavica u zglobovima s vremenom istroši ili od upaloe. NEO LU…" at bounding box center [351, 183] width 119 height 37
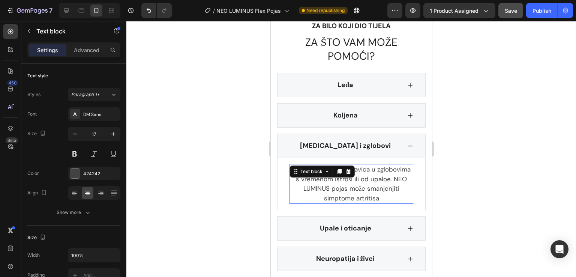
click at [380, 179] on span "Nastaje kada se hrskavica u zglobovima s vremenom istroši ili od upaloe. NEO LU…" at bounding box center [351, 183] width 119 height 37
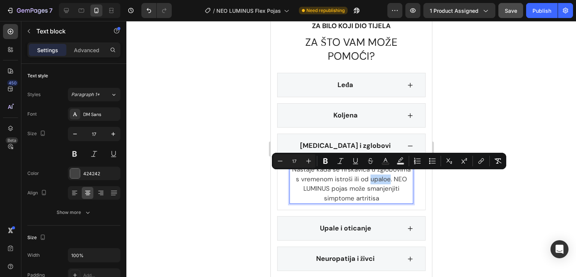
click at [382, 176] on span "Nastaje kada se hrskavica u zglobovima s vremenom istroši ili od upaloe. NEO LU…" at bounding box center [351, 183] width 119 height 37
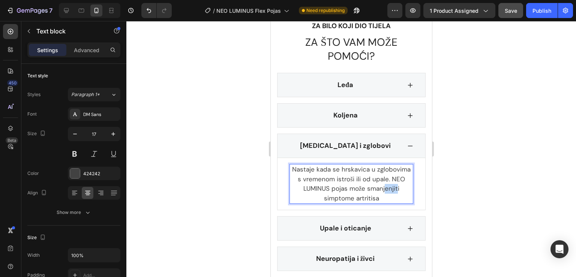
drag, startPoint x: 394, startPoint y: 186, endPoint x: 375, endPoint y: 190, distance: 19.3
click at [383, 189] on span "Nastaje kada se hrskavica u zglobovima s vremenom istroši ili od upale. NEO LUM…" at bounding box center [351, 183] width 119 height 37
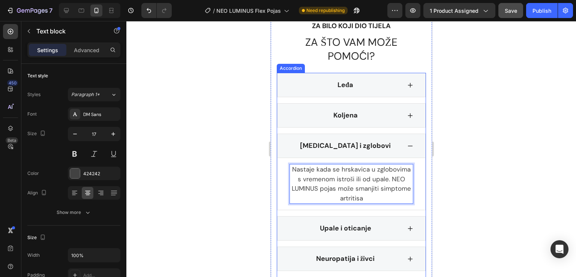
click at [359, 219] on div "Upale i oticanje" at bounding box center [351, 228] width 149 height 24
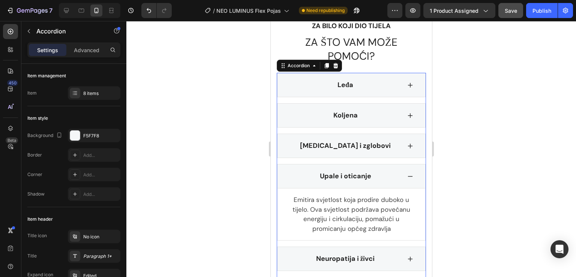
scroll to position [2504, 0]
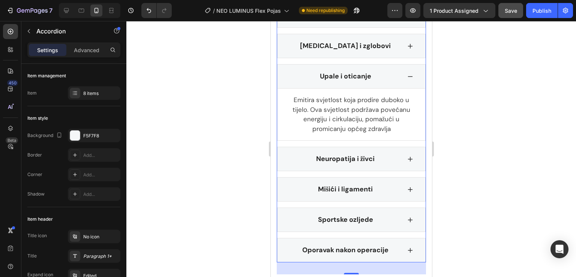
click at [360, 158] on span "Neuropatija i živci" at bounding box center [345, 158] width 59 height 9
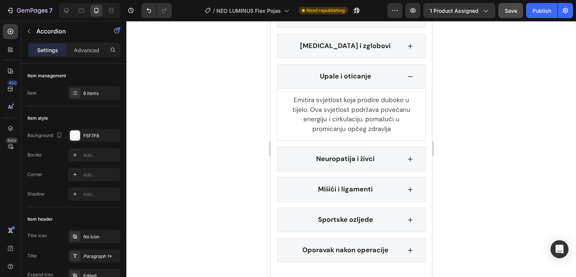
click at [389, 155] on div "Neuropatija i živci" at bounding box center [345, 159] width 112 height 12
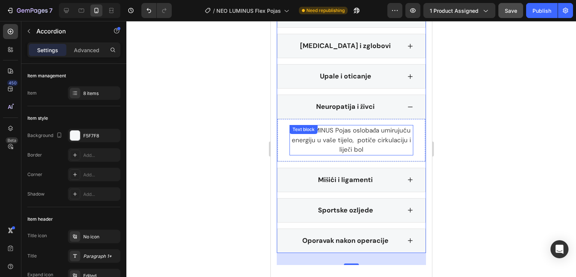
click at [383, 135] on span "NEO LUMINUS Pojas oslobađa umirujuću energiju u vaše tijelo, potiče cirkulaciju…" at bounding box center [350, 139] width 119 height 27
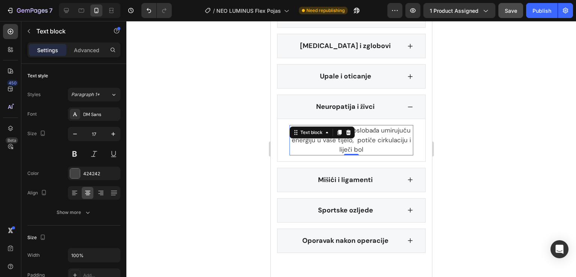
click at [377, 147] on span "NEO LUMINUS Pojas oslobađa umirujuću energiju u vaše tijelo, potiče cirkulaciju…" at bounding box center [350, 139] width 119 height 27
drag, startPoint x: 387, startPoint y: 137, endPoint x: 392, endPoint y: 165, distance: 29.2
click at [387, 138] on span "NEO LUMINUS Pojas oslobađa umirujuću energiju u vaše tijelo, potiče cirkulaciju…" at bounding box center [350, 139] width 119 height 27
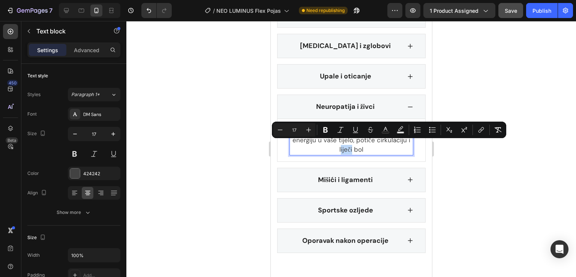
drag, startPoint x: 367, startPoint y: 146, endPoint x: 354, endPoint y: 146, distance: 12.4
click at [354, 146] on span "NEO LUMINUS Pojas oslobađa umirujuću energiju u vaše tijelo, potiče cirkulaciju…" at bounding box center [351, 139] width 119 height 27
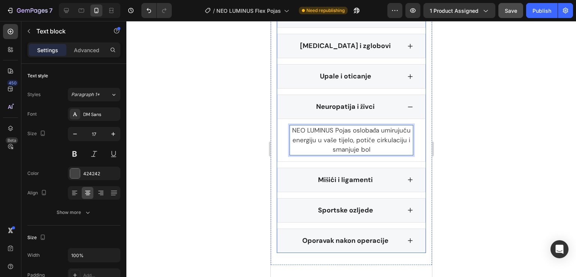
click at [407, 177] on icon at bounding box center [410, 180] width 6 height 6
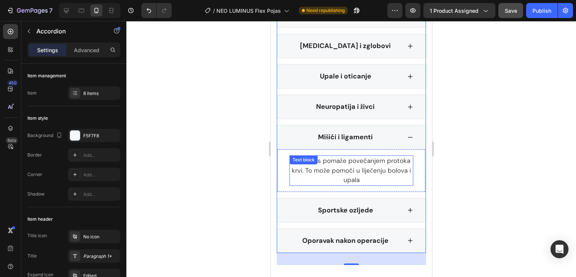
click at [384, 171] on p "Naš pojas pomaže povećanjem protoka krvi. To može pomoći u liječenju bolova i u…" at bounding box center [351, 170] width 122 height 29
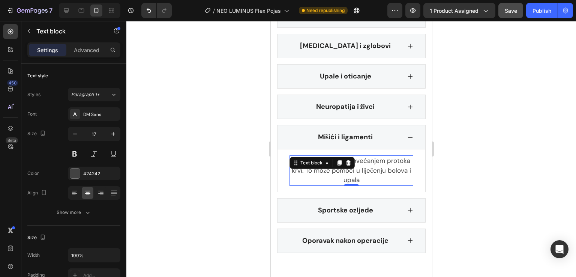
click at [383, 166] on span "Naš pojas pomaže povećanjem protoka krvi. To može pomoći u liječenju bolova i u…" at bounding box center [350, 169] width 119 height 27
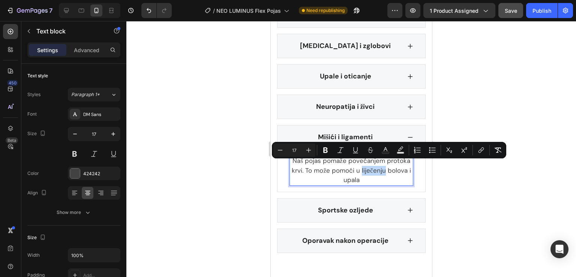
drag, startPoint x: 384, startPoint y: 166, endPoint x: 360, endPoint y: 167, distance: 24.8
click at [360, 167] on span "Naš pojas pomaže povećanjem protoka krvi. To može pomoći u liječenju bolova i u…" at bounding box center [350, 169] width 119 height 27
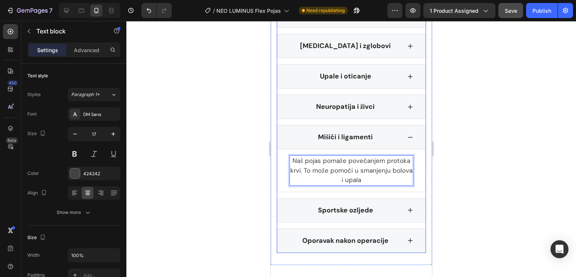
click at [407, 207] on icon at bounding box center [410, 210] width 6 height 6
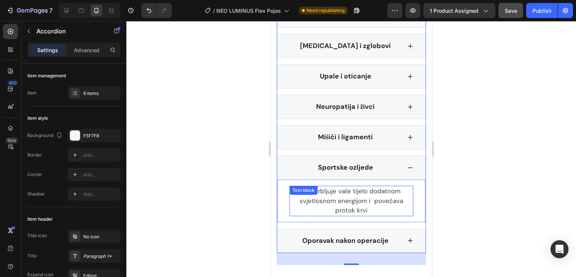
click at [389, 196] on span "Opskrbljuje vaše tijelo dodatnom svjetlosnom energijom i povećava protok krvi" at bounding box center [351, 200] width 104 height 27
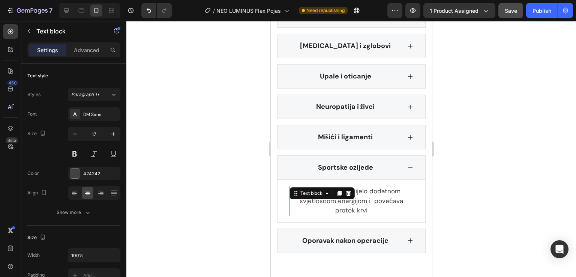
click at [377, 195] on span "Opskrbljuje vaše tijelo dodatnom svjetlosnom energijom i povećava protok krvi" at bounding box center [351, 200] width 104 height 27
click at [371, 195] on span "Opskrbljuje vaše tijelo dodatnom svjetlosnom energijom i povećava protok krvi" at bounding box center [351, 200] width 104 height 27
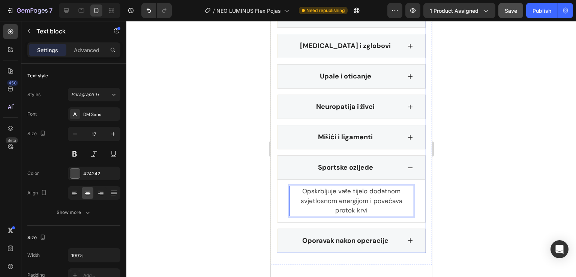
click at [404, 230] on div "Oporavak nakon operacije" at bounding box center [351, 240] width 149 height 24
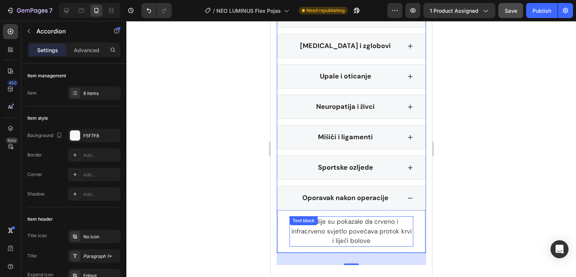
click at [369, 218] on span "Studije su pokazale da crveno i infracrveno svjetlo povećava protok krvi i lije…" at bounding box center [351, 230] width 120 height 27
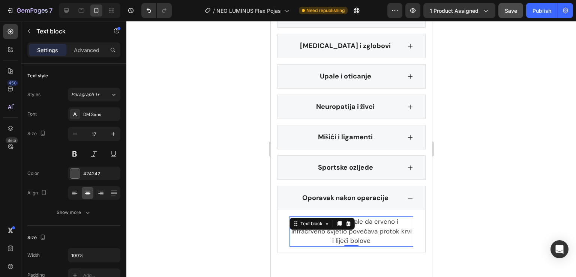
click at [359, 229] on span "Studije su pokazale da crveno i infracrveno svjetlo povećava protok krvi i lije…" at bounding box center [351, 230] width 120 height 27
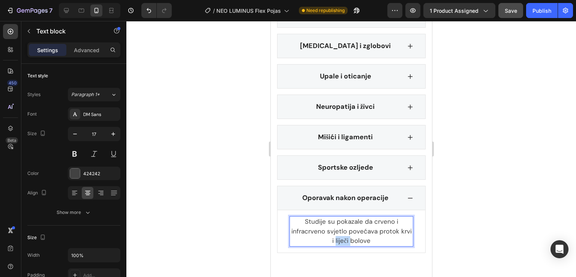
drag, startPoint x: 352, startPoint y: 235, endPoint x: 339, endPoint y: 236, distance: 13.2
click at [339, 236] on span "Studije su pokazale da crveno i infracrveno svjetlo povećava protok krvi i lije…" at bounding box center [351, 230] width 120 height 27
click at [387, 236] on p "Studije su pokazale da crveno i infracrveno svjetlo povećava protok krvi, smanj…" at bounding box center [351, 231] width 122 height 29
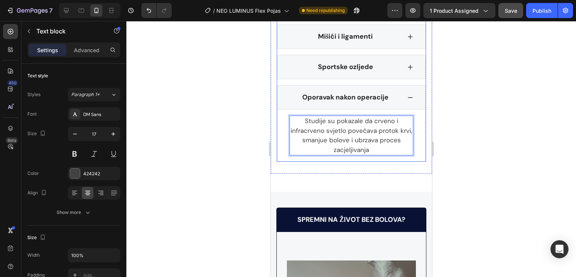
scroll to position [2704, 0]
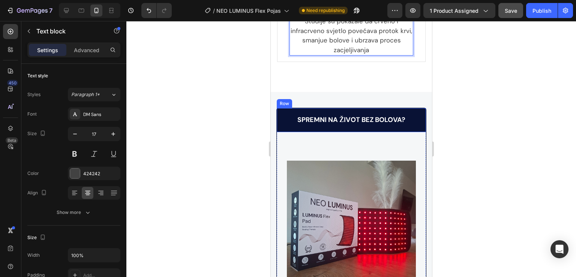
click at [358, 115] on span "SPREMNI NA ŽIVOT BEZ BOLOVA?" at bounding box center [351, 119] width 108 height 9
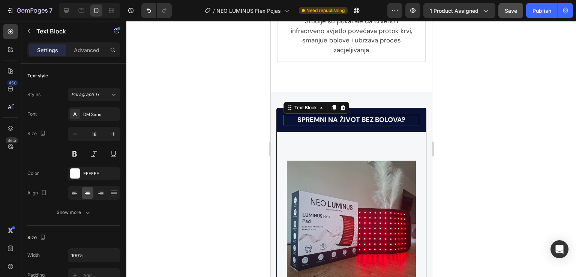
click at [380, 115] on span "SPREMNI NA ŽIVOT BEZ BOLOVA?" at bounding box center [351, 119] width 108 height 9
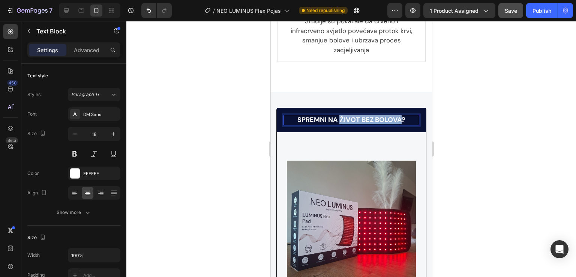
drag, startPoint x: 398, startPoint y: 114, endPoint x: 338, endPoint y: 111, distance: 60.4
click at [338, 115] on span "SPREMNI NA ŽIVOT BEZ BOLOVA?" at bounding box center [351, 119] width 108 height 9
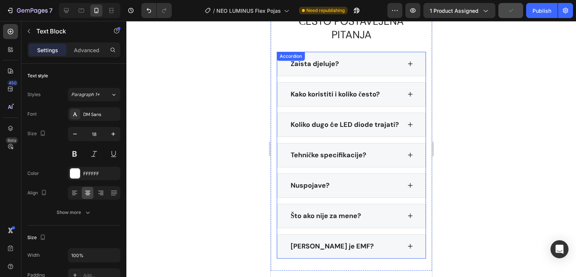
scroll to position [3704, 0]
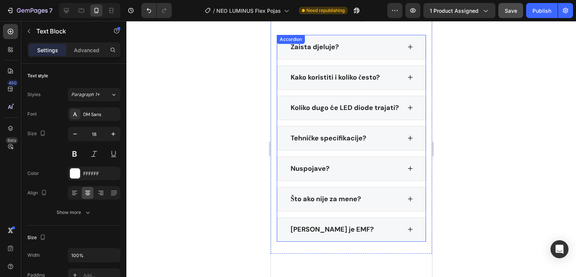
click at [408, 42] on div "Zaista djeluje?" at bounding box center [351, 47] width 149 height 24
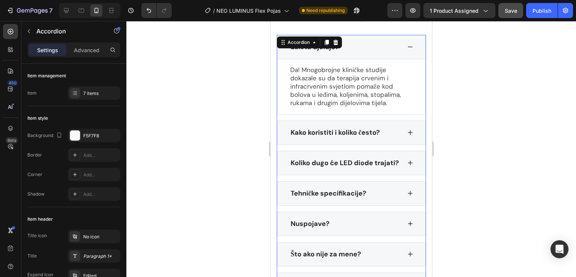
click at [407, 130] on icon at bounding box center [410, 132] width 6 height 6
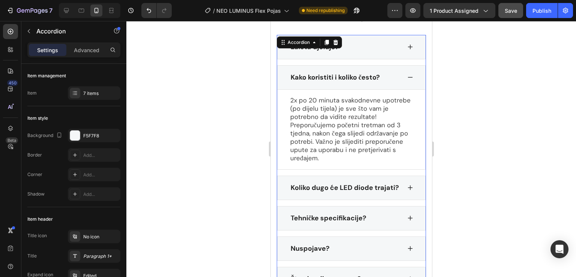
click at [404, 186] on div "Koliko dugo će LED diode trajati?" at bounding box center [351, 188] width 149 height 24
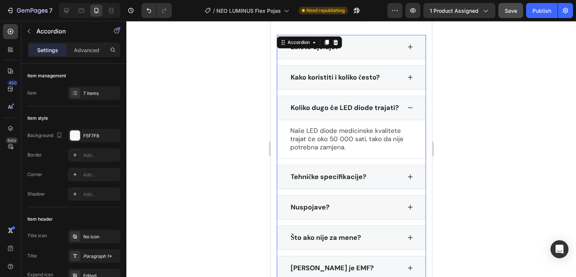
click at [407, 180] on icon at bounding box center [410, 177] width 6 height 6
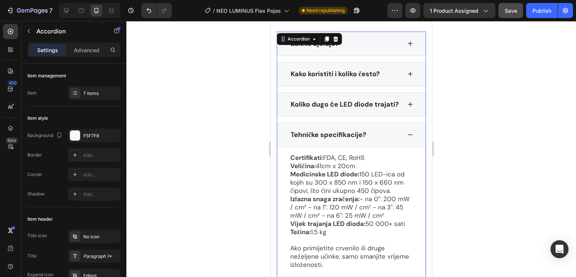
scroll to position [3804, 0]
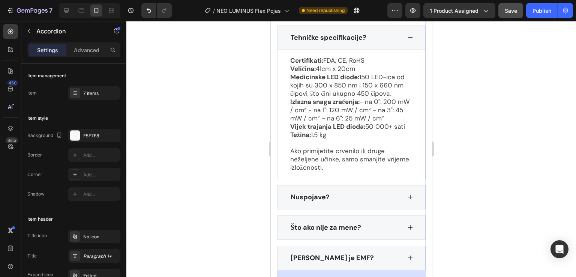
click at [407, 200] on icon at bounding box center [410, 197] width 6 height 6
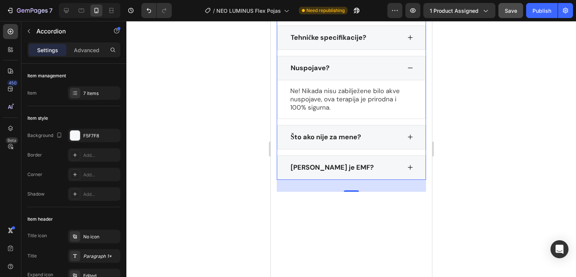
click at [408, 142] on div "Što ako nije za mene?" at bounding box center [351, 137] width 149 height 24
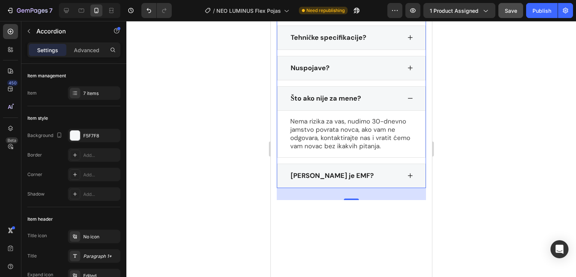
click at [403, 176] on div "Koij je EMF?" at bounding box center [351, 176] width 149 height 24
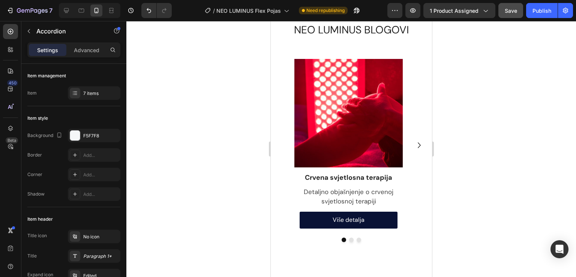
scroll to position [4204, 0]
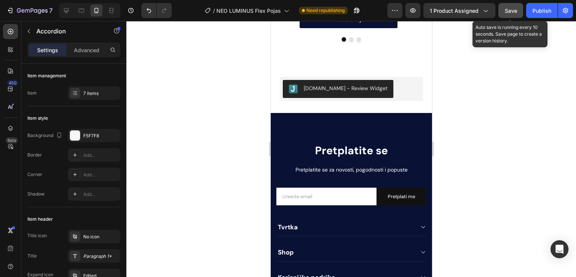
click at [508, 10] on span "Save" at bounding box center [511, 11] width 12 height 6
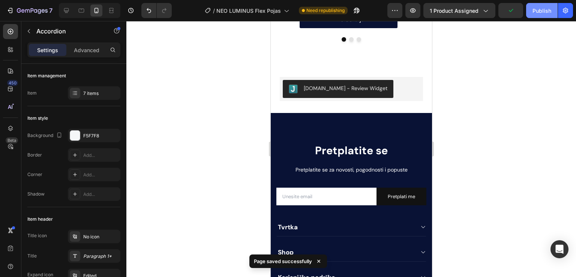
click at [536, 12] on div "Publish" at bounding box center [542, 11] width 19 height 8
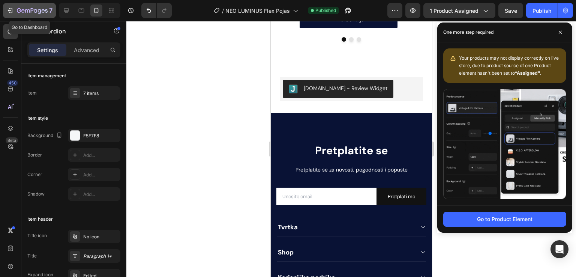
click at [9, 8] on icon "button" at bounding box center [10, 11] width 8 height 8
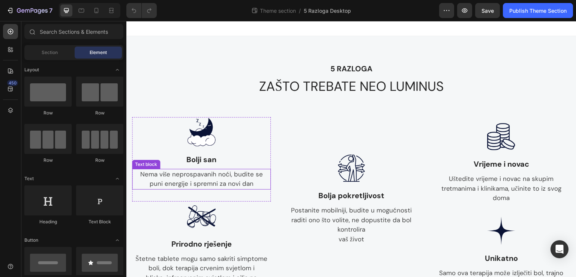
click at [190, 176] on p "Nema više neprospavanih noći, budite se" at bounding box center [201, 175] width 137 height 10
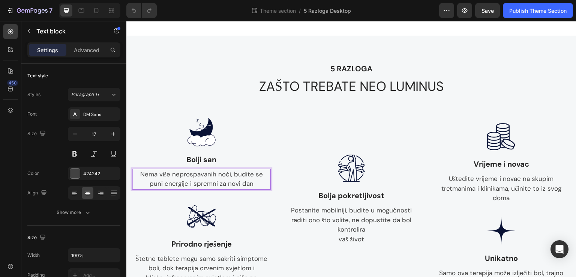
click at [234, 174] on p "Nema više neprospavanih noći, budite se" at bounding box center [201, 175] width 137 height 10
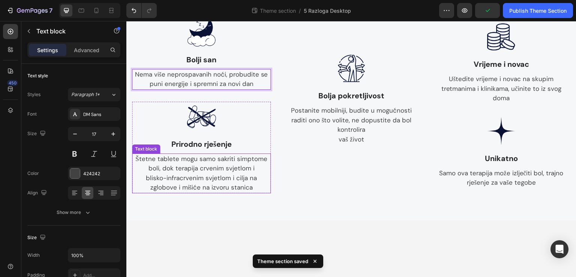
click at [240, 172] on p "boli, dok terapija crvenim svjetlom i" at bounding box center [201, 169] width 137 height 10
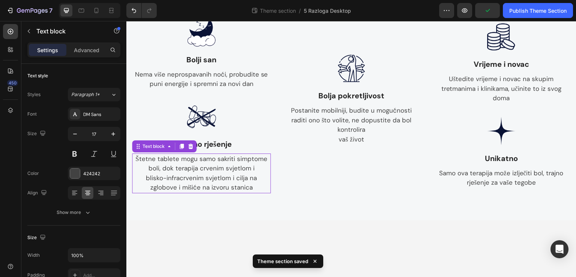
click at [243, 171] on p "boli, dok terapija crvenim svjetlom i" at bounding box center [201, 169] width 137 height 10
drag, startPoint x: 249, startPoint y: 169, endPoint x: 225, endPoint y: 171, distance: 23.7
click at [225, 171] on p "boli, dok terapija crvenim svjetlom i" at bounding box center [201, 169] width 137 height 10
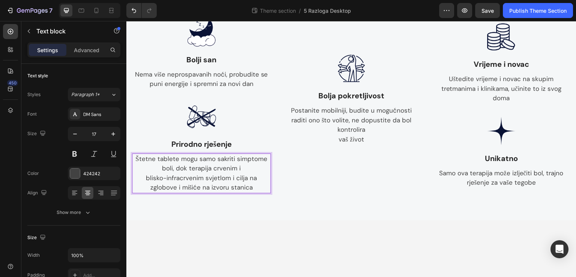
click at [234, 180] on p "blisko-infracrvenim svjetlom i cilja na" at bounding box center [201, 178] width 137 height 10
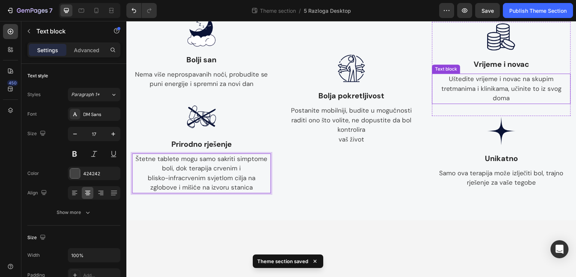
click at [461, 86] on p "Uštedite vrijeme i novac na skupim tretmanima i klinikama, učinite to iz svog d…" at bounding box center [501, 88] width 137 height 29
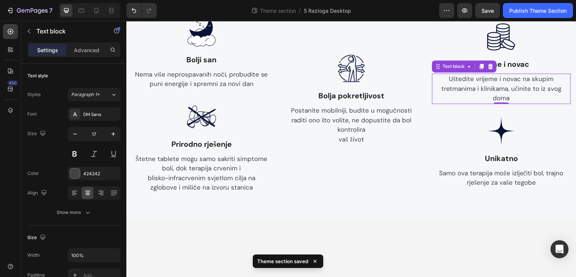
click at [463, 87] on p "Uštedite vrijeme i novac na skupim tretmanima i klinikama, učinite to iz svog d…" at bounding box center [501, 88] width 137 height 29
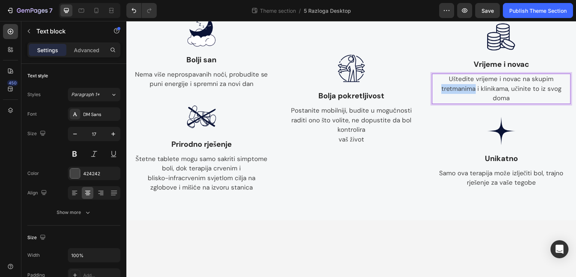
drag, startPoint x: 471, startPoint y: 87, endPoint x: 438, endPoint y: 89, distance: 32.7
click at [438, 89] on p "Uštedite vrijeme i novac na skupim tretmanima i klinikama, učinite to iz svog d…" at bounding box center [501, 88] width 137 height 29
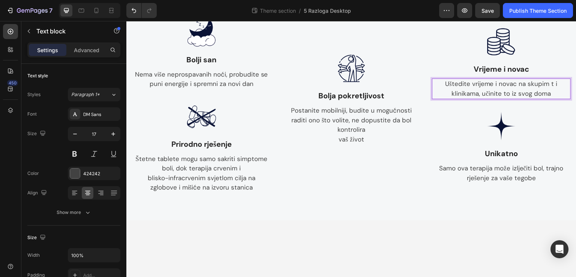
scroll to position [105, 0]
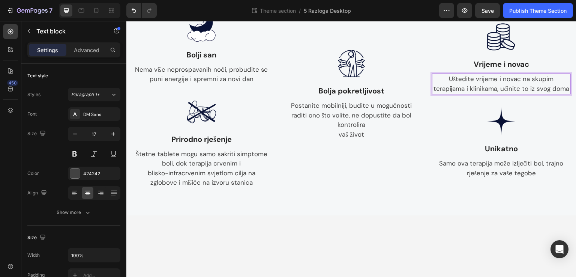
click at [525, 91] on p "Uštedite vrijeme i novac na skupim terapijama i klinikama, učinite to iz svog d…" at bounding box center [501, 83] width 137 height 19
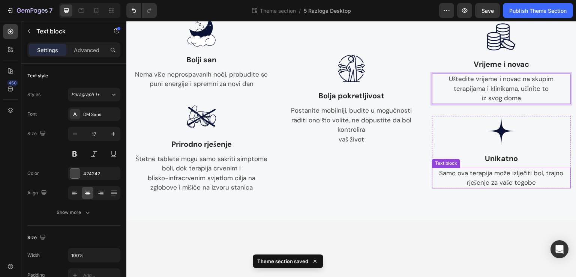
click at [521, 172] on p "Samo ova terapija može izlječiti bol, trajno rješenje za vaše tegobe" at bounding box center [501, 177] width 137 height 19
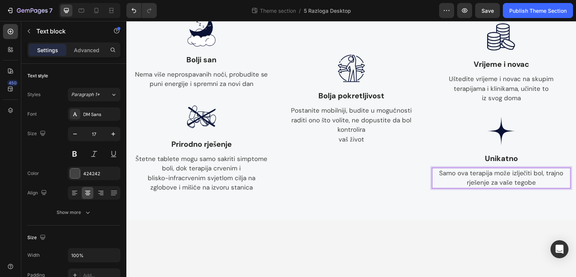
click at [521, 172] on p "Samo ova terapija može izlječiti bol, trajno rješenje za vaše tegobe" at bounding box center [501, 177] width 137 height 19
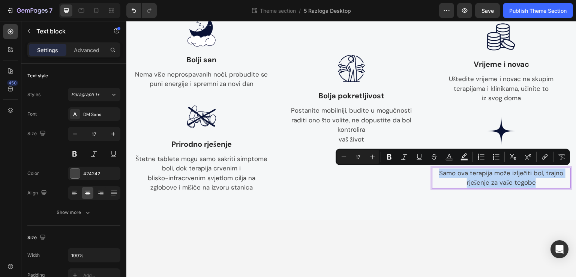
drag, startPoint x: 535, startPoint y: 180, endPoint x: 436, endPoint y: 175, distance: 99.5
click at [436, 175] on p "Samo ova terapija može izlječiti bol, trajno rješenje za vaše tegobe" at bounding box center [501, 177] width 137 height 19
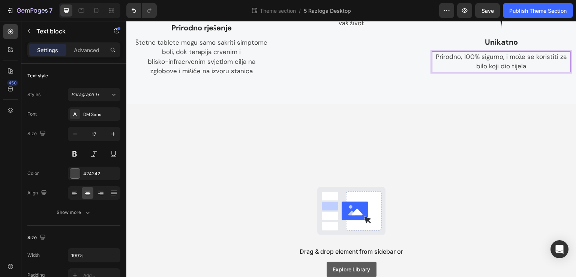
scroll to position [299, 0]
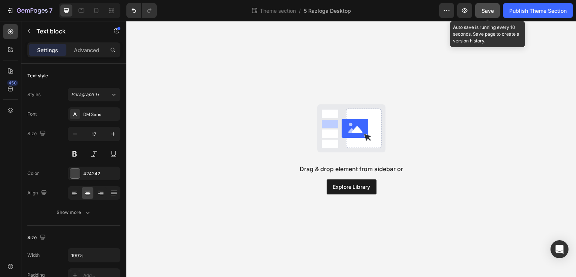
click at [490, 13] on span "Save" at bounding box center [488, 11] width 12 height 6
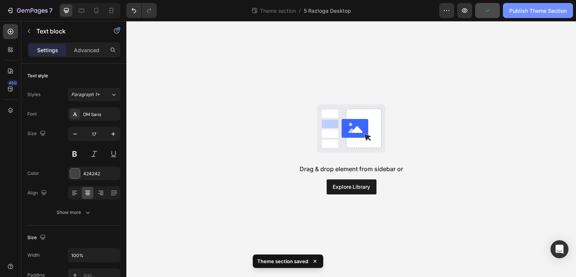
click at [518, 8] on div "Publish Theme Section" at bounding box center [537, 11] width 57 height 8
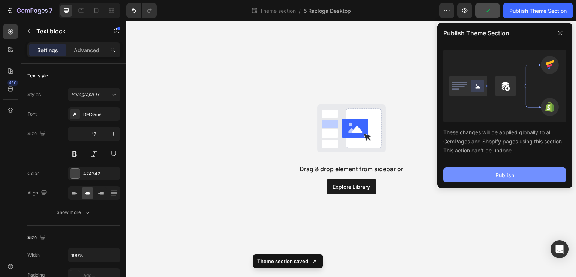
drag, startPoint x: 463, startPoint y: 168, endPoint x: 309, endPoint y: 133, distance: 157.4
click at [463, 168] on button "Publish" at bounding box center [504, 174] width 123 height 15
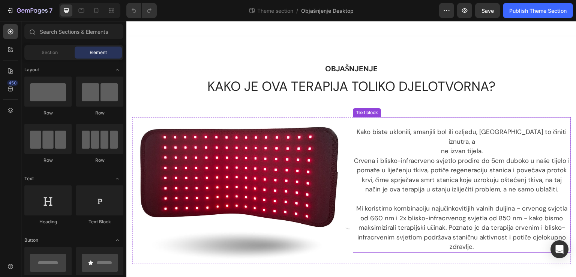
click at [433, 129] on p "Kako biste uklonili, smanjili bol ili ozljedu, morate to činiti iznutra, a" at bounding box center [462, 136] width 216 height 19
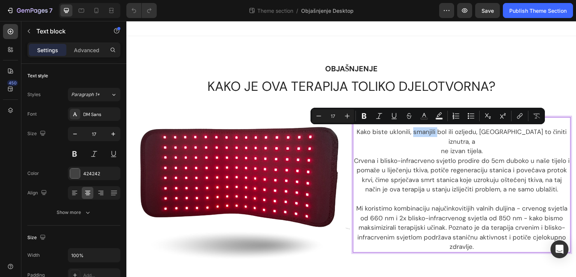
click at [416, 132] on p "Kako biste uklonili, smanjili bol ili ozljedu, morate to činiti iznutra, a" at bounding box center [462, 136] width 216 height 19
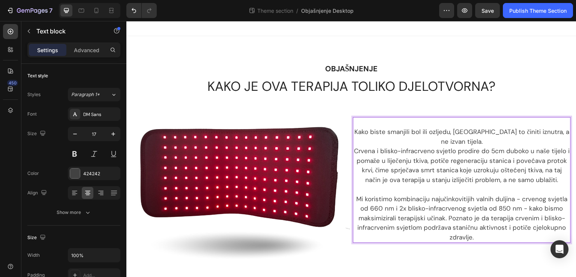
drag, startPoint x: 467, startPoint y: 130, endPoint x: 430, endPoint y: 131, distance: 36.4
click at [430, 131] on p "Kako biste smanjili bol ili ozljedu, morate to činiti iznutra, a" at bounding box center [462, 132] width 216 height 10
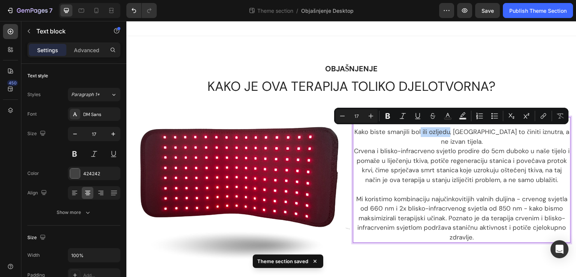
drag, startPoint x: 466, startPoint y: 131, endPoint x: 437, endPoint y: 133, distance: 29.4
click at [437, 133] on p "Kako biste smanjili bol ili ozljedu, morate to činiti iznutra, a" at bounding box center [462, 132] width 216 height 10
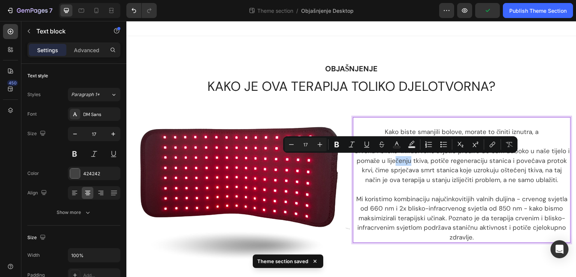
drag, startPoint x: 409, startPoint y: 161, endPoint x: 391, endPoint y: 161, distance: 18.0
click at [391, 161] on p "Crvena i blisko-infracrveno svjetlo prodire do 5cm duboko u naše tijelo i pomaž…" at bounding box center [462, 165] width 216 height 38
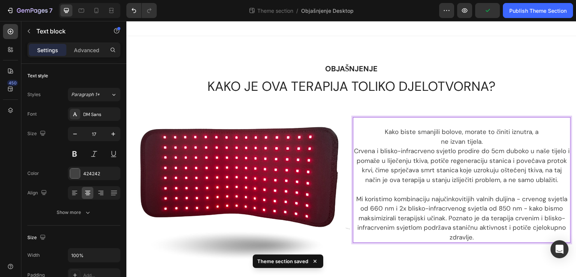
click at [428, 131] on p "Kako biste smanjili bolove, morate to činiti iznutra, a" at bounding box center [462, 132] width 216 height 10
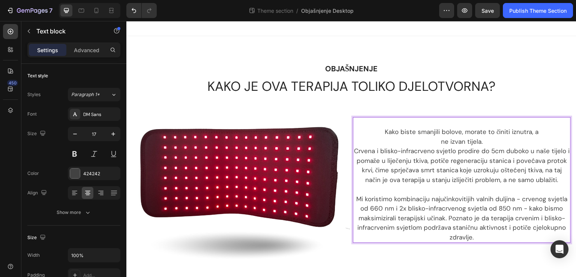
click at [524, 170] on p "Crvena i blisko-infracrveno svjetlo prodire do 5cm duboko u naše tijelo i pomaž…" at bounding box center [462, 165] width 216 height 38
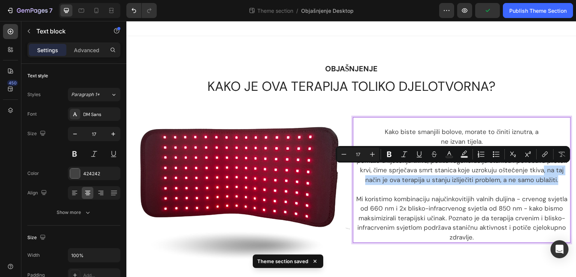
drag, startPoint x: 553, startPoint y: 179, endPoint x: 540, endPoint y: 170, distance: 15.9
click at [540, 170] on p "Crvena i blisko-infracrveno svjetlo prodire do 5cm duboko u naše tijelo i pomaž…" at bounding box center [462, 165] width 216 height 38
click at [542, 178] on p "Crvena i blisko-infracrveno svjetlo prodire do 5cm duboko u naše tijelo i pomaž…" at bounding box center [462, 165] width 216 height 38
click at [552, 179] on p "Crvena i blisko-infracrveno svjetlo prodire do 5cm duboko u naše tijelo i pomaž…" at bounding box center [462, 165] width 216 height 38
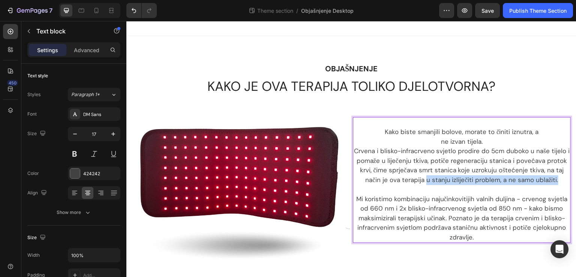
drag, startPoint x: 552, startPoint y: 178, endPoint x: 424, endPoint y: 182, distance: 127.9
click at [424, 182] on p "Crvena i blisko-infracrveno svjetlo prodire do 5cm duboko u naše tijelo i pomaž…" at bounding box center [462, 165] width 216 height 38
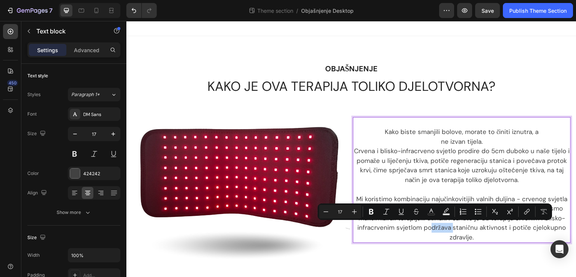
drag, startPoint x: 447, startPoint y: 228, endPoint x: 425, endPoint y: 227, distance: 21.4
click at [425, 227] on p "Mi koristimo kombinaciju najučinkovitijih valnih duljina - crvenog svjetla od 6…" at bounding box center [462, 218] width 216 height 48
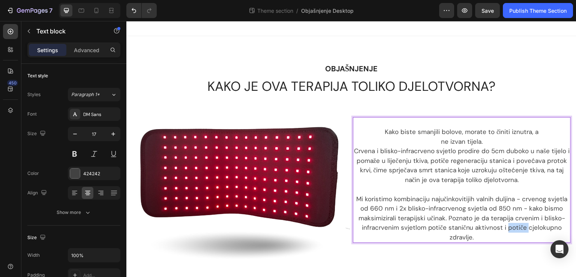
drag, startPoint x: 522, startPoint y: 228, endPoint x: 510, endPoint y: 229, distance: 12.1
click at [503, 227] on p "Mi koristimo kombinaciju najučinkovitijih valnih duljina - crvenog svjetla od 6…" at bounding box center [462, 218] width 216 height 48
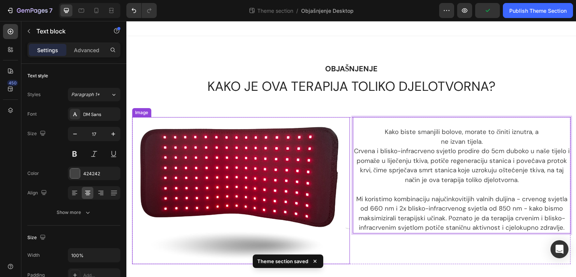
scroll to position [12, 0]
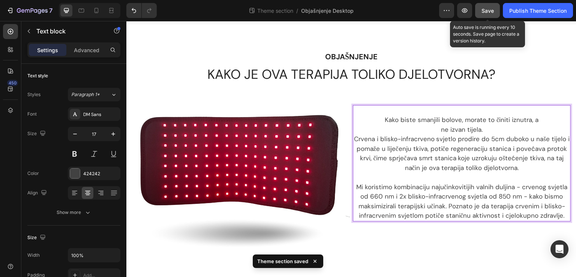
click at [494, 11] on span "Save" at bounding box center [488, 11] width 12 height 6
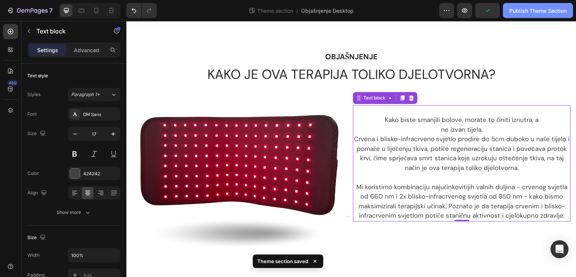
click at [520, 9] on div "Publish Theme Section" at bounding box center [537, 11] width 57 height 8
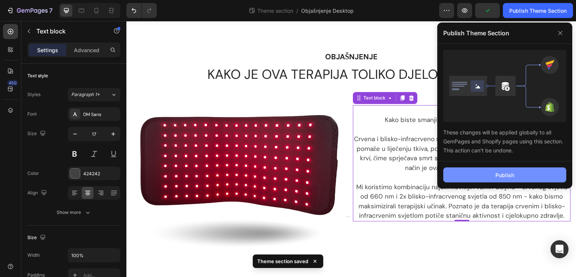
click at [464, 170] on button "Publish" at bounding box center [504, 174] width 123 height 15
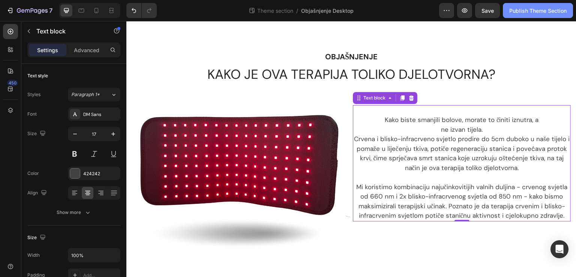
click at [519, 9] on div "Publish Theme Section" at bounding box center [537, 11] width 57 height 8
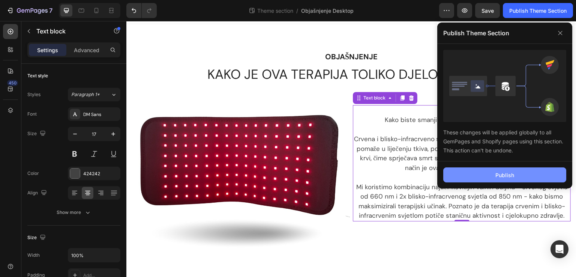
click at [462, 171] on button "Publish" at bounding box center [504, 174] width 123 height 15
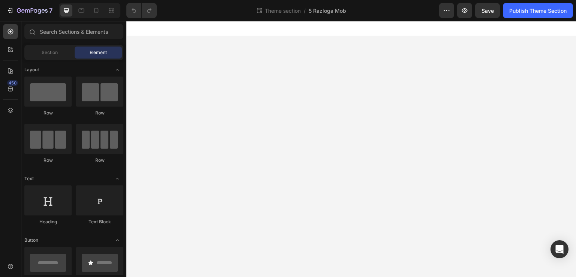
click at [315, 74] on body "OBJAŠNJENJE Text Block KAKO JE OVA TERAPIJA TOLIKO DJELOTVORNA? Heading Image K…" at bounding box center [351, 149] width 450 height 256
click at [316, 148] on body "OBJAŠNJENJE Text Block KAKO JE OVA TERAPIJA TOLIKO DJELOTVORNA? Heading Image K…" at bounding box center [351, 149] width 450 height 256
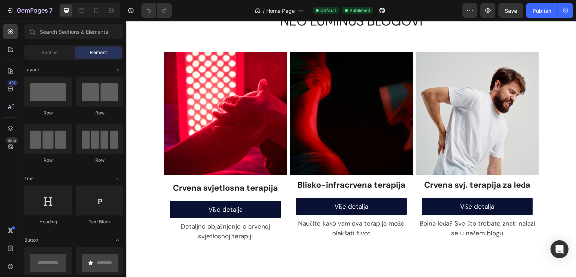
scroll to position [1500, 0]
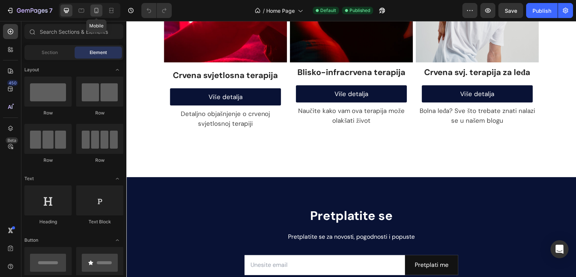
click at [98, 9] on icon at bounding box center [97, 10] width 4 height 5
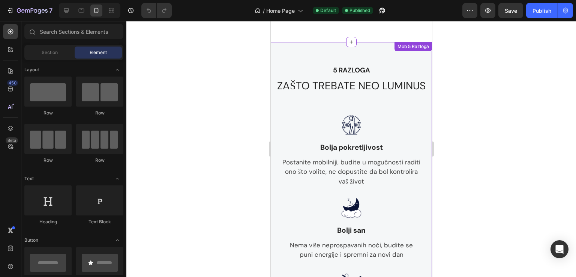
scroll to position [400, 0]
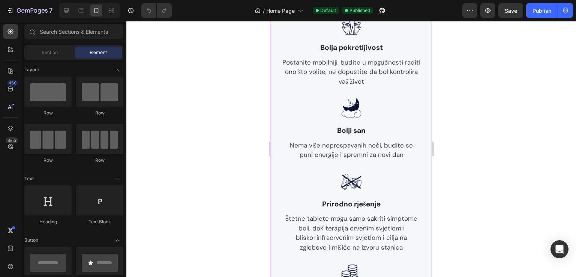
click at [375, 150] on p "Nema više neprospavanih noći, budite se" at bounding box center [351, 146] width 149 height 10
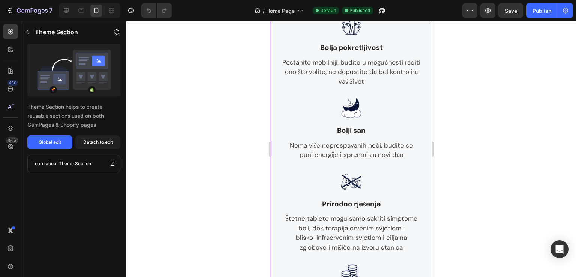
click at [377, 150] on p "Nema više neprospavanih noći, budite se" at bounding box center [351, 146] width 149 height 10
click at [104, 141] on div "Detach to edit" at bounding box center [98, 142] width 30 height 7
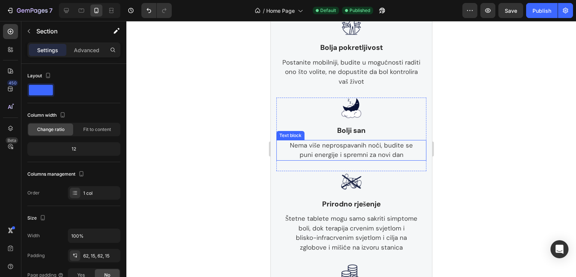
click at [388, 160] on p "puni energije i spremni za novi dan" at bounding box center [351, 155] width 149 height 10
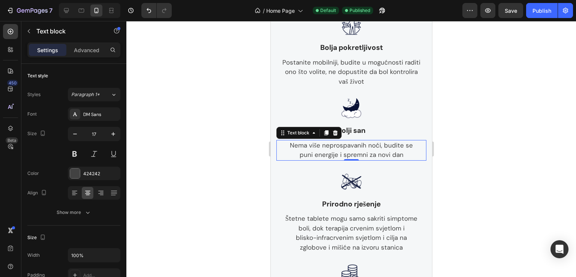
click at [381, 150] on p "Nema više neprospavanih noći, budite se" at bounding box center [351, 146] width 149 height 10
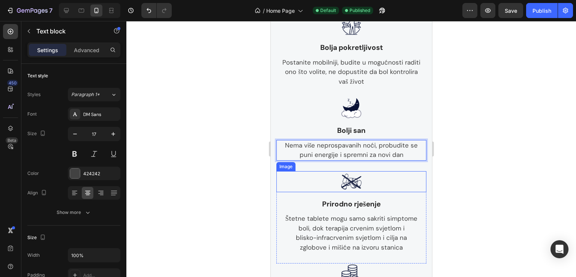
scroll to position [500, 0]
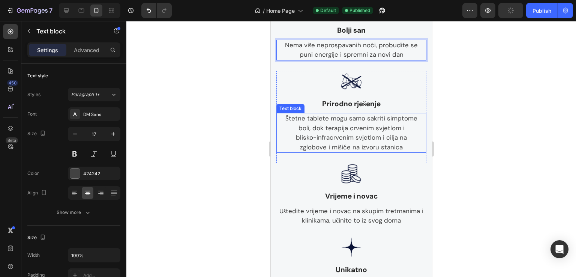
click at [387, 152] on p "zglobove i mišiće na izvoru stanica" at bounding box center [351, 148] width 149 height 10
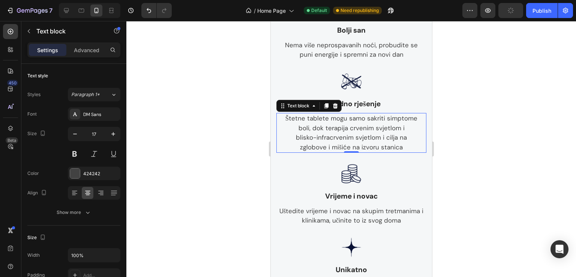
click at [384, 143] on p "blisko-infracrvenim svjetlom i cilja na" at bounding box center [351, 138] width 149 height 10
click at [383, 143] on p "blisko-infracrvenim svjetlom i cilja na" at bounding box center [351, 138] width 149 height 10
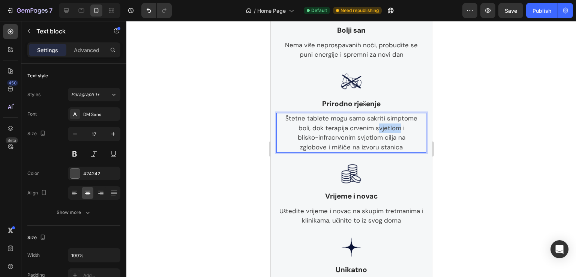
drag, startPoint x: 397, startPoint y: 140, endPoint x: 375, endPoint y: 141, distance: 22.1
click at [375, 133] on p "boli, dok terapija crvenim svjetlom i" at bounding box center [351, 128] width 149 height 10
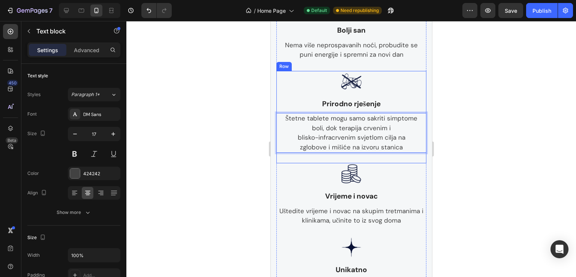
scroll to position [600, 0]
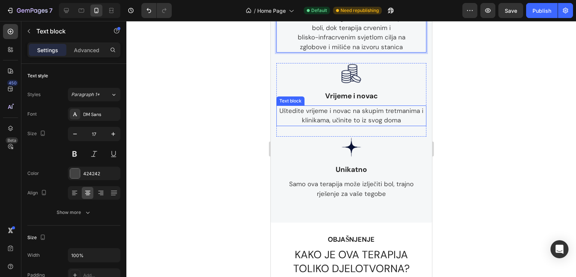
click at [394, 124] on p "Uštedite vrijeme i novac na skupim tretmanima i klinikama, učinite to iz svog d…" at bounding box center [351, 115] width 149 height 19
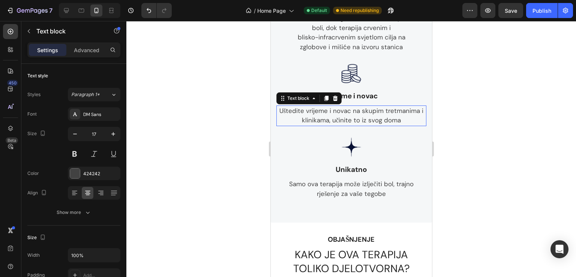
click at [393, 124] on p "Uštedite vrijeme i novac na skupim tretmanima i klinikama, učinite to iz svog d…" at bounding box center [351, 115] width 149 height 19
drag, startPoint x: 415, startPoint y: 123, endPoint x: 387, endPoint y: 123, distance: 28.1
click at [387, 116] on p "Uštedite vrijeme i novac na skupim terpaijama" at bounding box center [351, 111] width 149 height 10
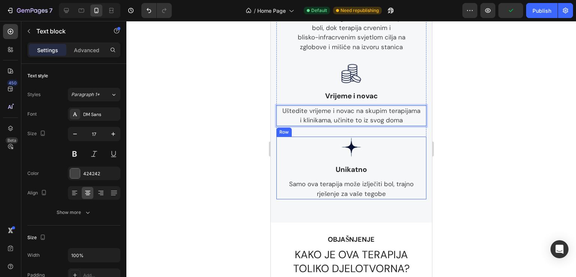
click at [360, 195] on p "Samo ova terapija može izlječiti bol, trajno rješenje za vaše tegobe" at bounding box center [351, 188] width 149 height 19
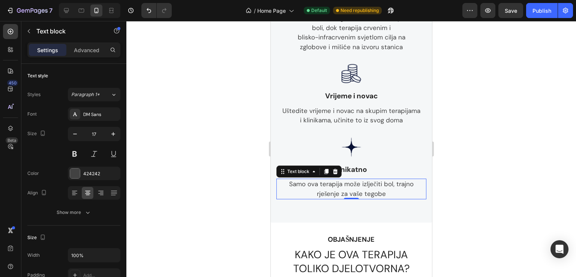
click at [362, 198] on p "Samo ova terapija može izlječiti bol, trajno rješenje za vaše tegobe" at bounding box center [351, 188] width 149 height 19
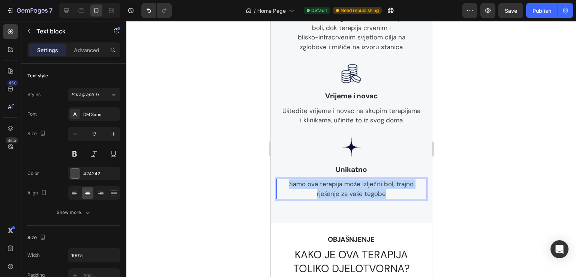
drag, startPoint x: 387, startPoint y: 206, endPoint x: 285, endPoint y: 195, distance: 102.2
click at [285, 195] on p "Samo ova terapija može izlječiti bol, trajno rješenje za vaše tegobe" at bounding box center [351, 188] width 149 height 19
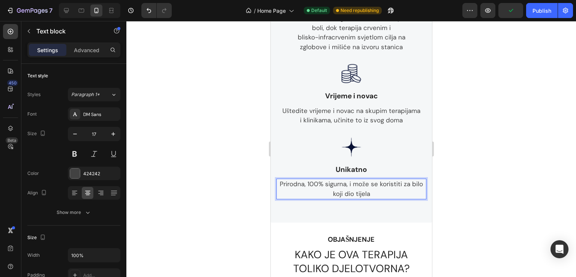
drag, startPoint x: 401, startPoint y: 198, endPoint x: 411, endPoint y: 204, distance: 12.1
click at [402, 198] on p "Prirodna, 100% sigurna, i može se koristiti za bilo koji dio tijela" at bounding box center [351, 188] width 149 height 19
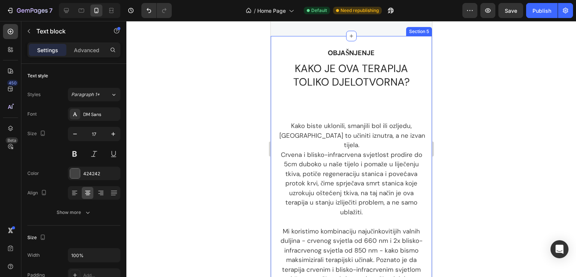
scroll to position [900, 0]
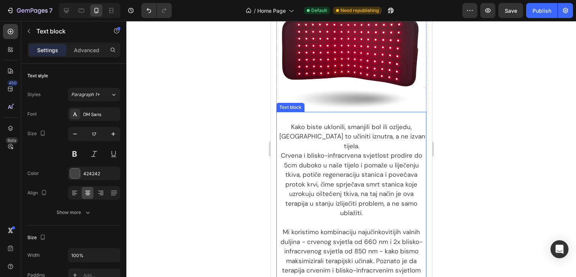
click at [358, 160] on p "Crvena i blisko-infracrvena svjetlost prodire do 5cm duboko u naše tijelo i pom…" at bounding box center [351, 184] width 149 height 67
click at [343, 151] on p "Crvena i blisko-infracrvena svjetlost prodire do 5cm duboko u naše tijelo i pom…" at bounding box center [351, 184] width 149 height 67
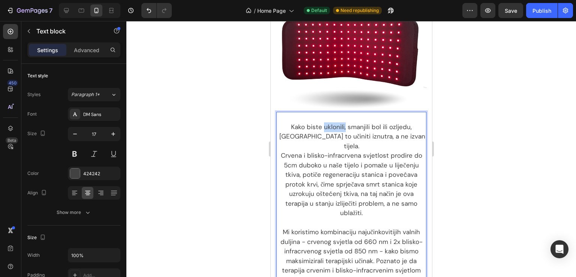
drag, startPoint x: 309, startPoint y: 123, endPoint x: 330, endPoint y: 124, distance: 20.6
click at [330, 124] on p "Kako biste uklonili, smanjili bol ili ozljedu, [GEOGRAPHIC_DATA] to učiniti izn…" at bounding box center [351, 136] width 149 height 29
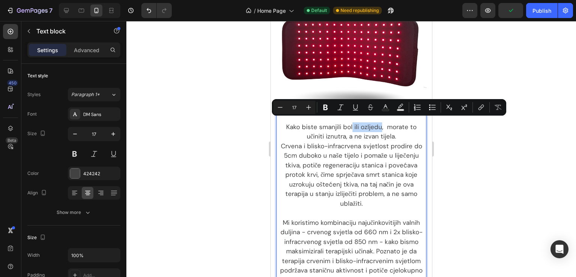
drag, startPoint x: 377, startPoint y: 122, endPoint x: 348, endPoint y: 127, distance: 29.3
click at [348, 127] on p "Kako biste smanjili bol ili ozljedu, morate to učiniti iznutra, a ne izvan tije…" at bounding box center [351, 131] width 149 height 19
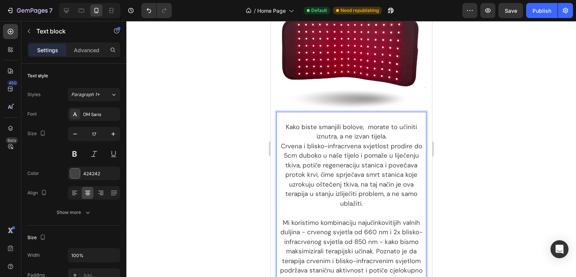
click at [365, 122] on p "Kako biste smanjili bolove, morate to učiniti iznutra, a ne izvan tijela." at bounding box center [351, 131] width 149 height 19
click at [375, 200] on p "Crvena i blisko-infracrvena svjetlost prodire do 5cm duboko u naše tijelo i pom…" at bounding box center [351, 174] width 149 height 67
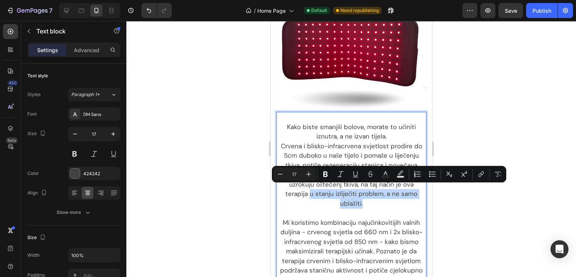
drag, startPoint x: 369, startPoint y: 200, endPoint x: 309, endPoint y: 192, distance: 60.8
click at [309, 192] on p "Crvena i blisko-infracrvena svjetlost prodire do 5cm duboko u naše tijelo i pom…" at bounding box center [351, 174] width 149 height 67
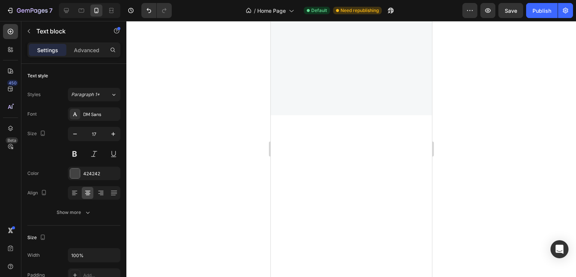
scroll to position [1854, 0]
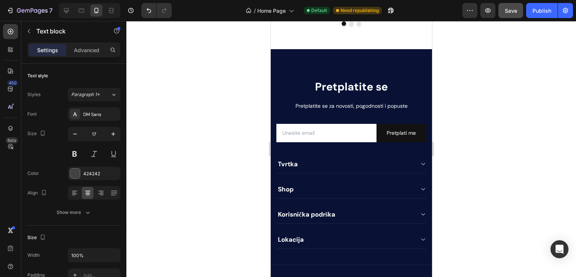
click at [512, 12] on span "Save" at bounding box center [511, 11] width 12 height 6
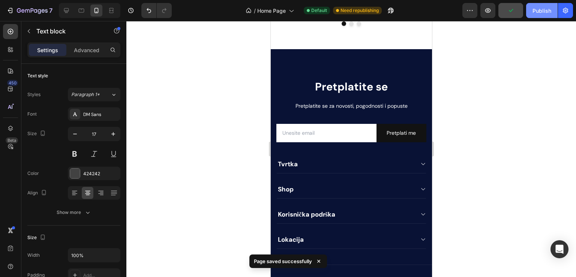
click at [538, 11] on div "Publish" at bounding box center [542, 11] width 19 height 8
